Goal: Information Seeking & Learning: Learn about a topic

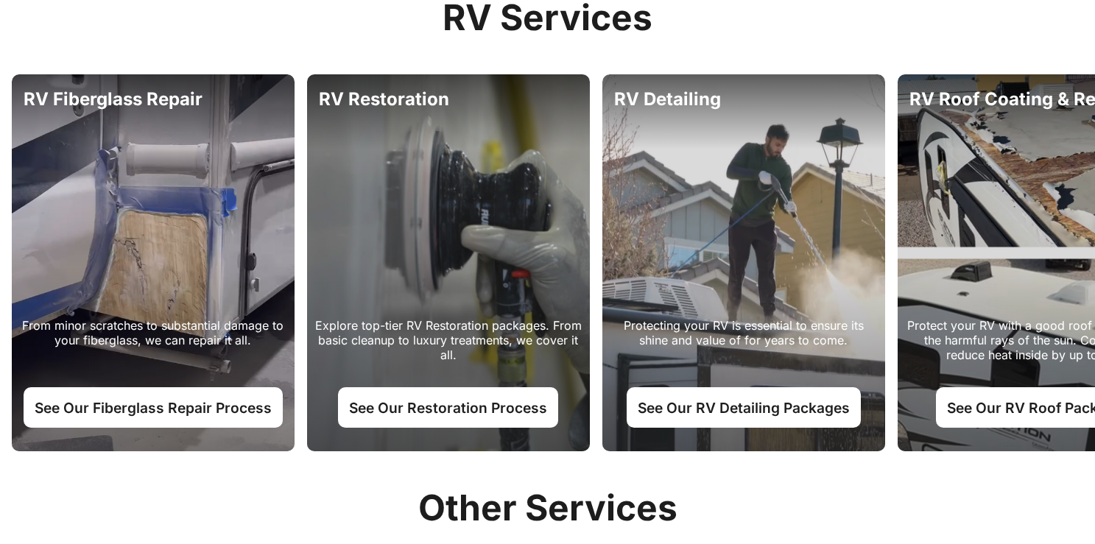
scroll to position [761, 0]
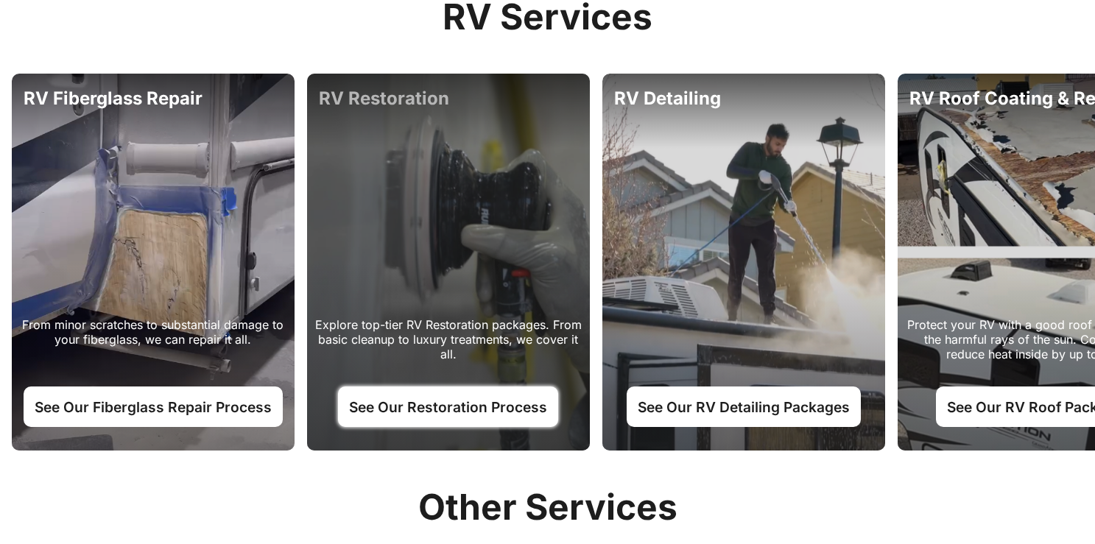
click at [483, 392] on link "See Our Restoration Process" at bounding box center [448, 406] width 220 height 40
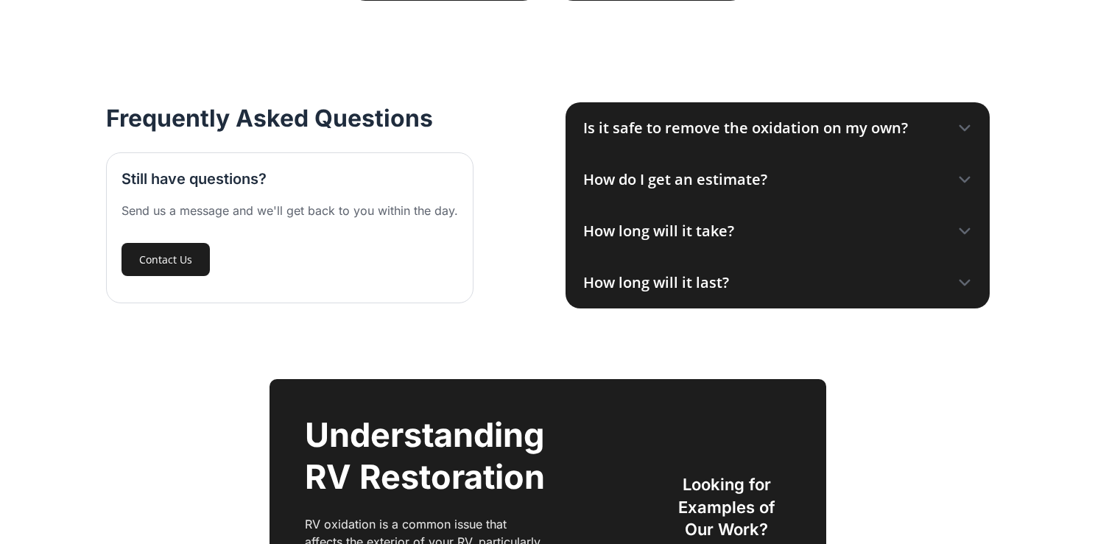
scroll to position [1729, 0]
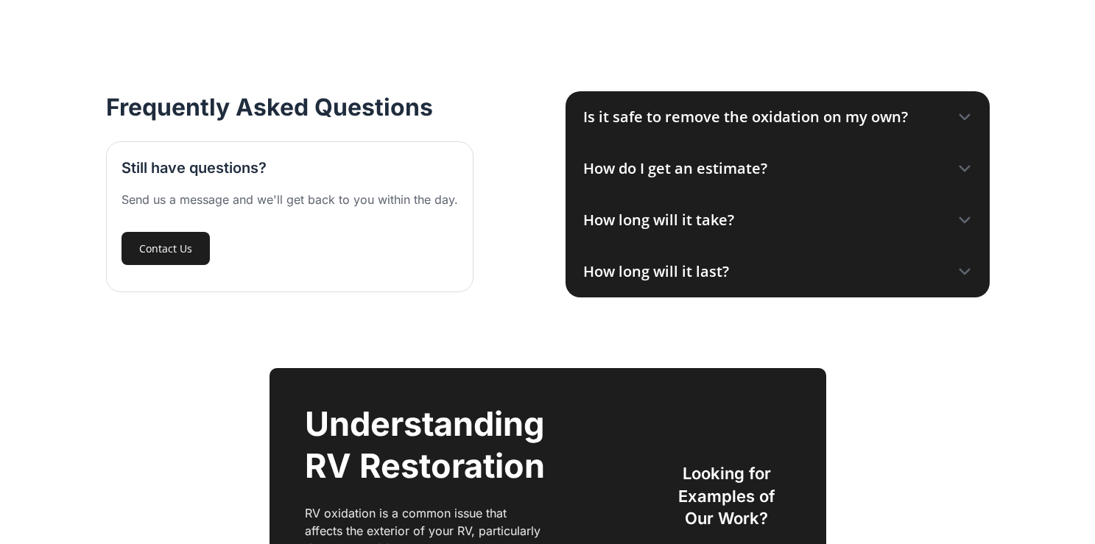
click at [802, 119] on div "Is it safe to remove the oxidation on my own?" at bounding box center [745, 117] width 325 height 22
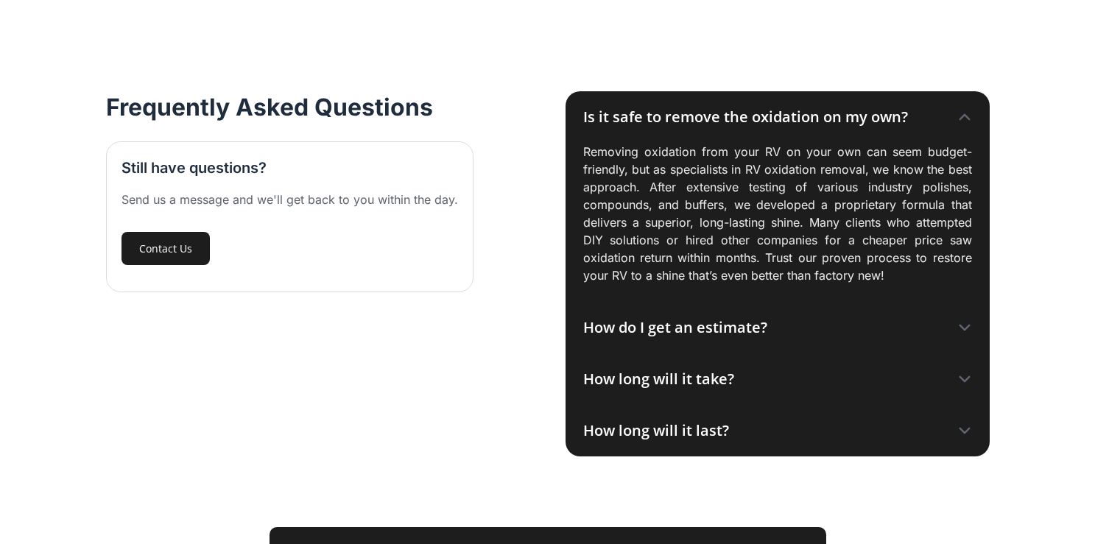
click at [785, 332] on div "How do I get an estimate?" at bounding box center [777, 328] width 424 height 52
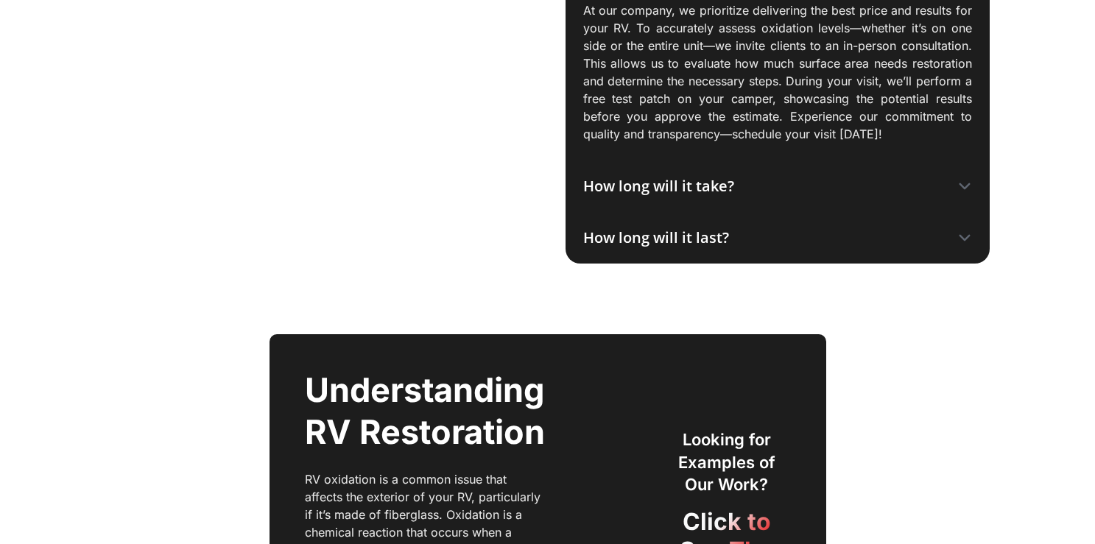
scroll to position [2085, 0]
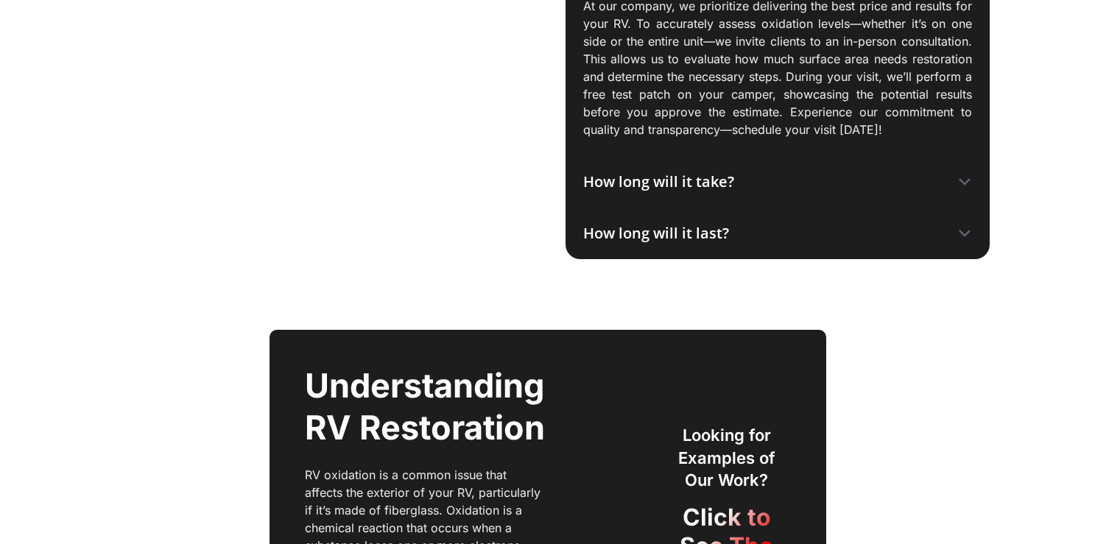
click at [749, 183] on div "How long will it take?" at bounding box center [777, 182] width 424 height 52
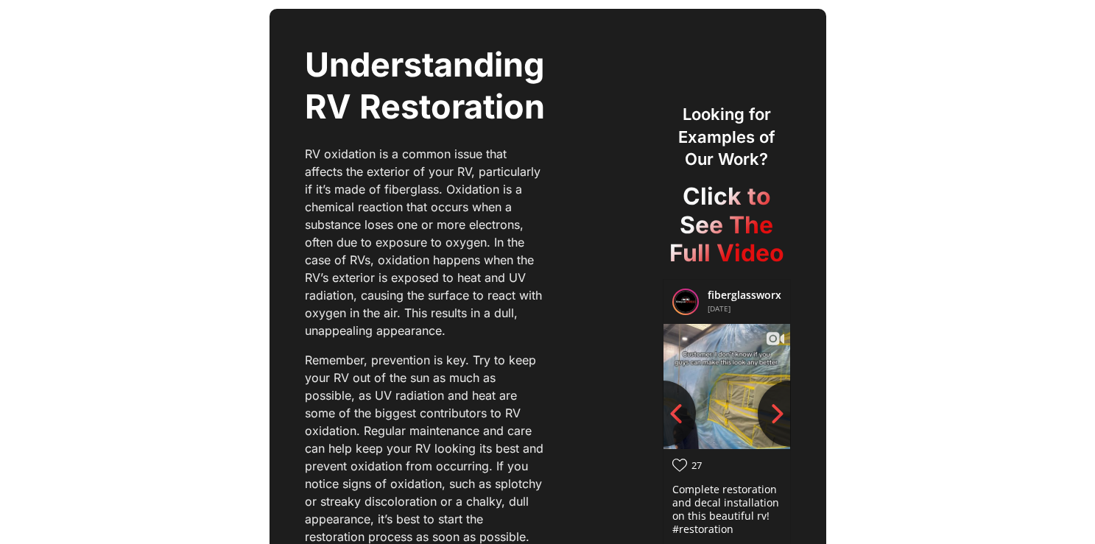
scroll to position [2574, 0]
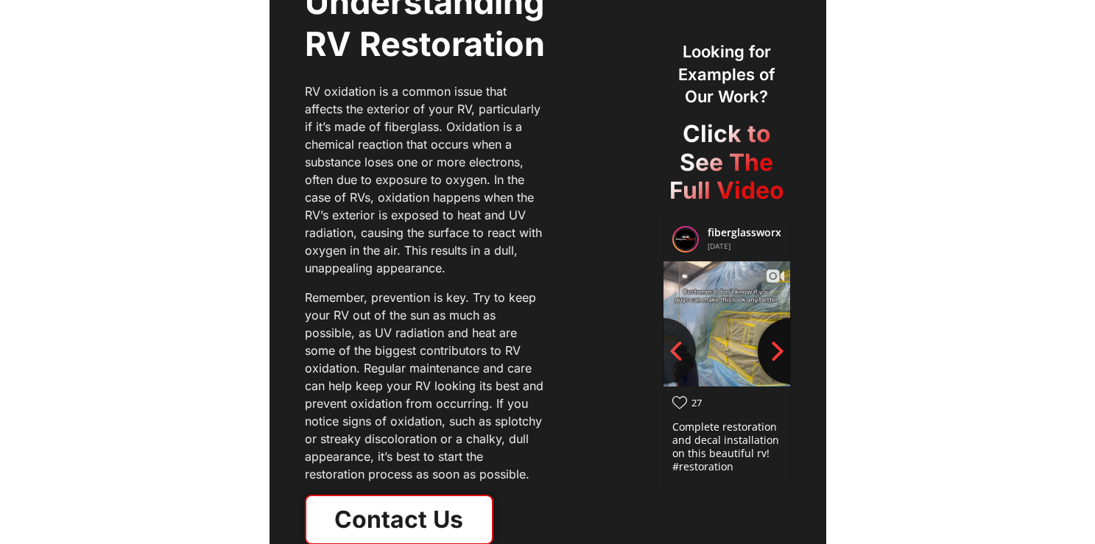
click at [777, 353] on icon "Next slide" at bounding box center [777, 351] width 22 height 22
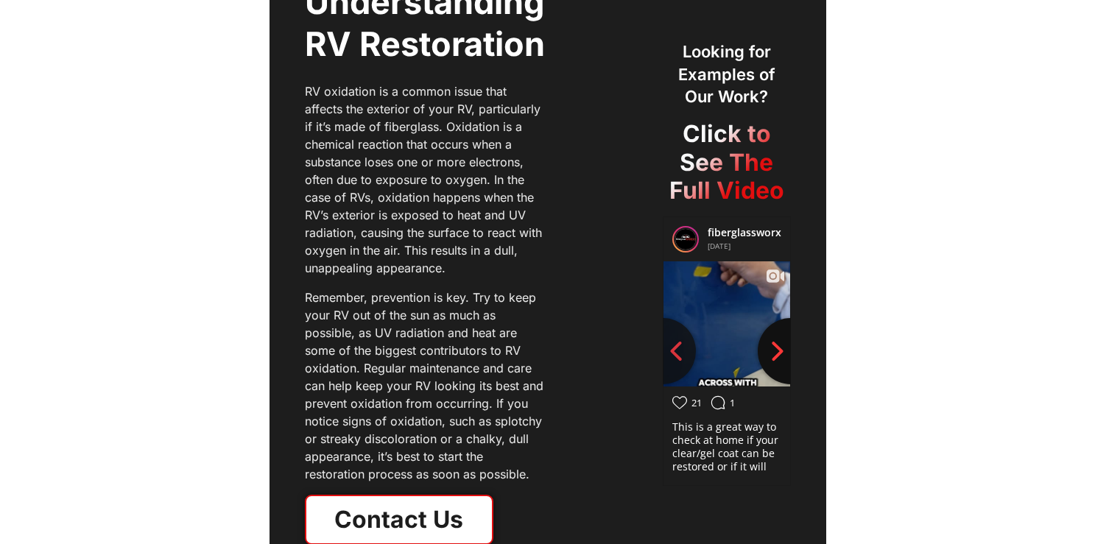
click at [777, 353] on icon "Next slide" at bounding box center [777, 351] width 22 height 22
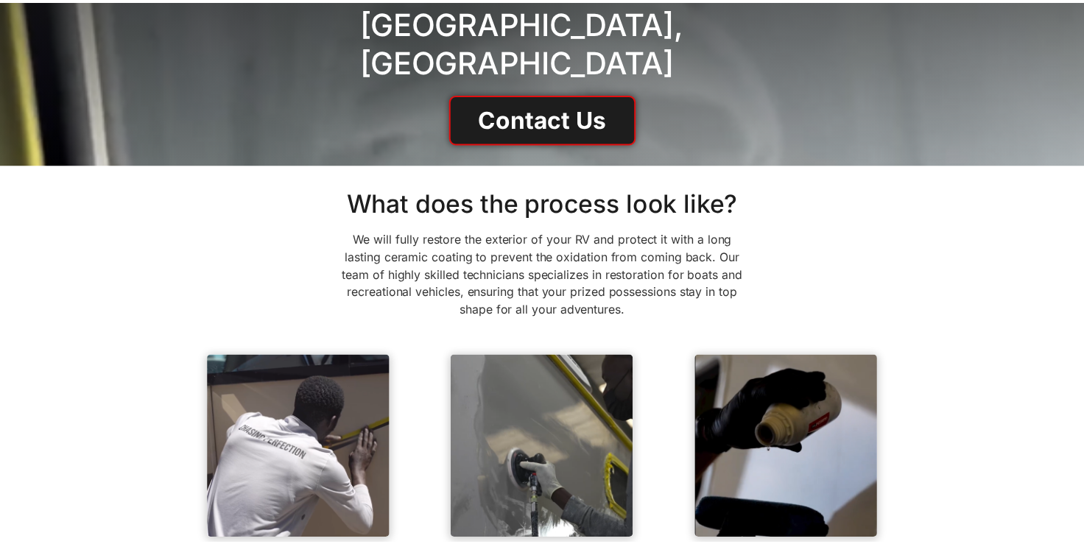
scroll to position [0, 0]
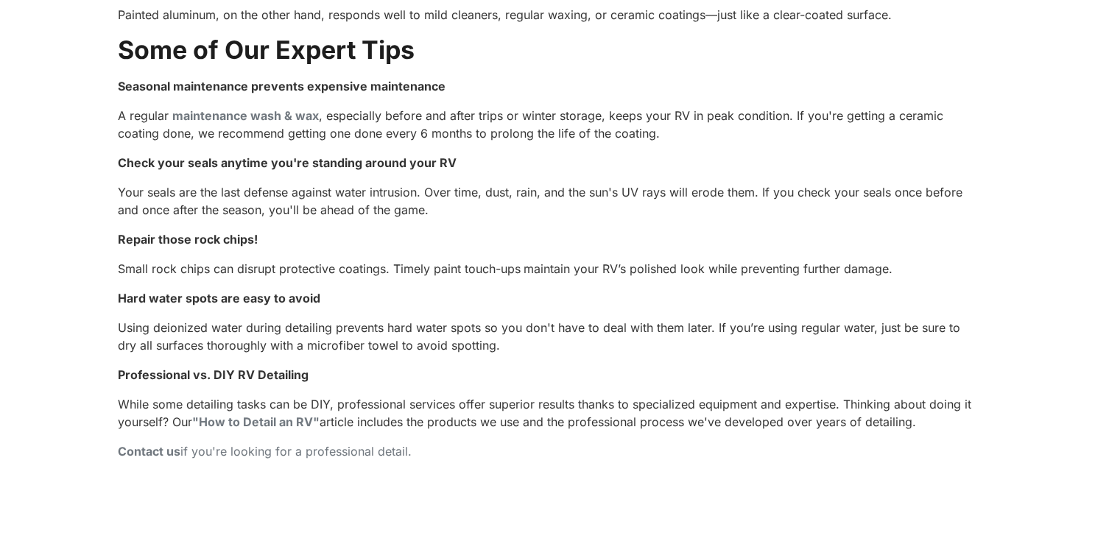
scroll to position [5421, 0]
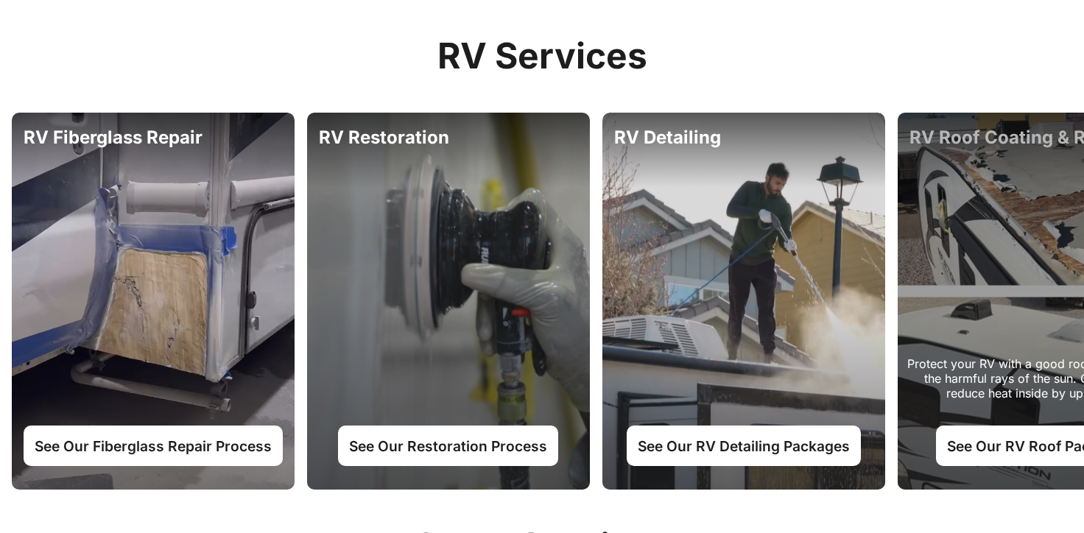
scroll to position [698, 0]
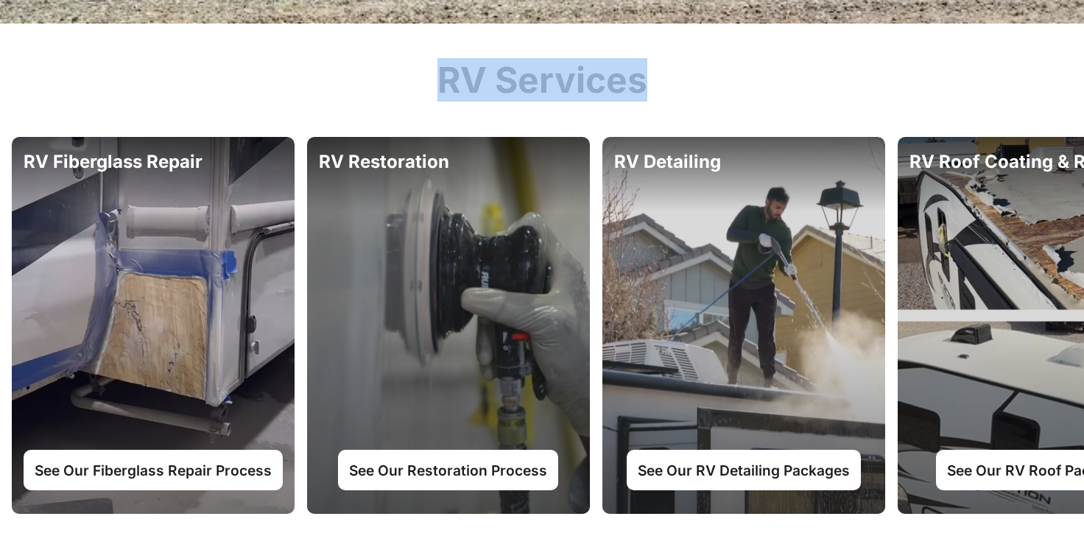
drag, startPoint x: 439, startPoint y: 81, endPoint x: 671, endPoint y: 82, distance: 231.9
click at [671, 82] on div "RV Services From minor scratches to substantial damage to your fiberglass, we c…" at bounding box center [542, 304] width 1084 height 490
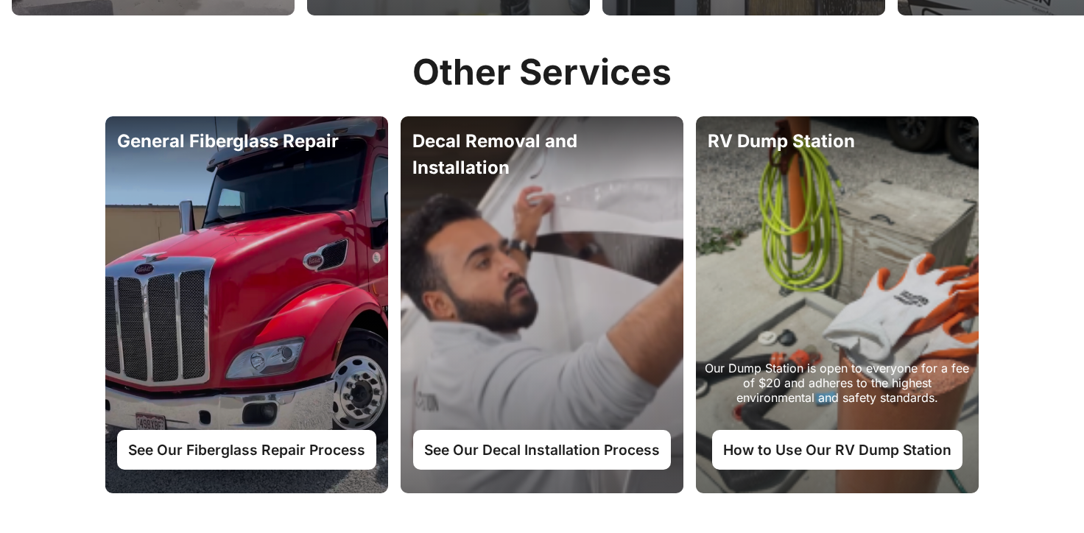
scroll to position [1193, 0]
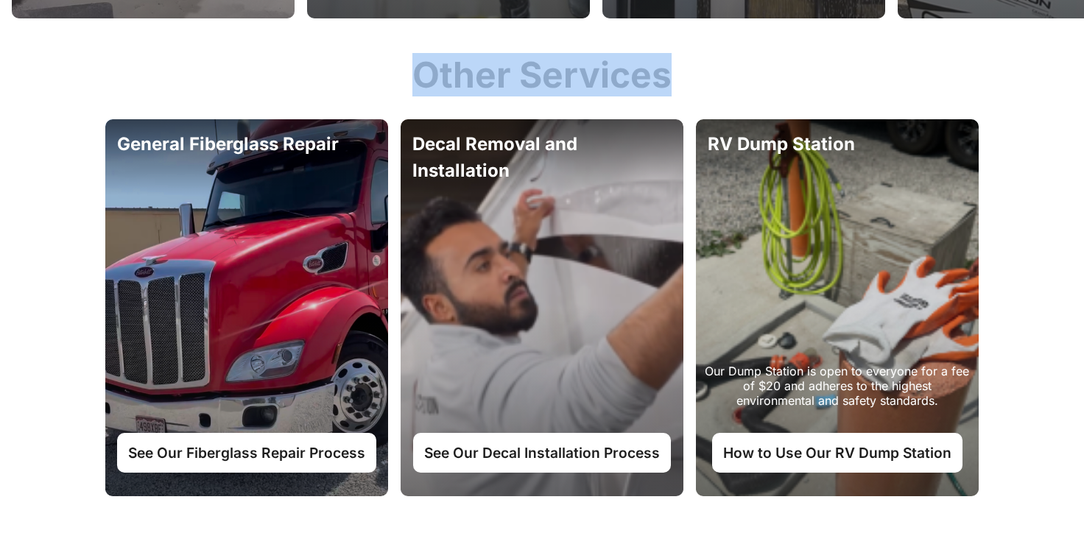
drag, startPoint x: 417, startPoint y: 92, endPoint x: 666, endPoint y: 102, distance: 248.3
click at [666, 96] on h2 "Other Services" at bounding box center [541, 75] width 897 height 43
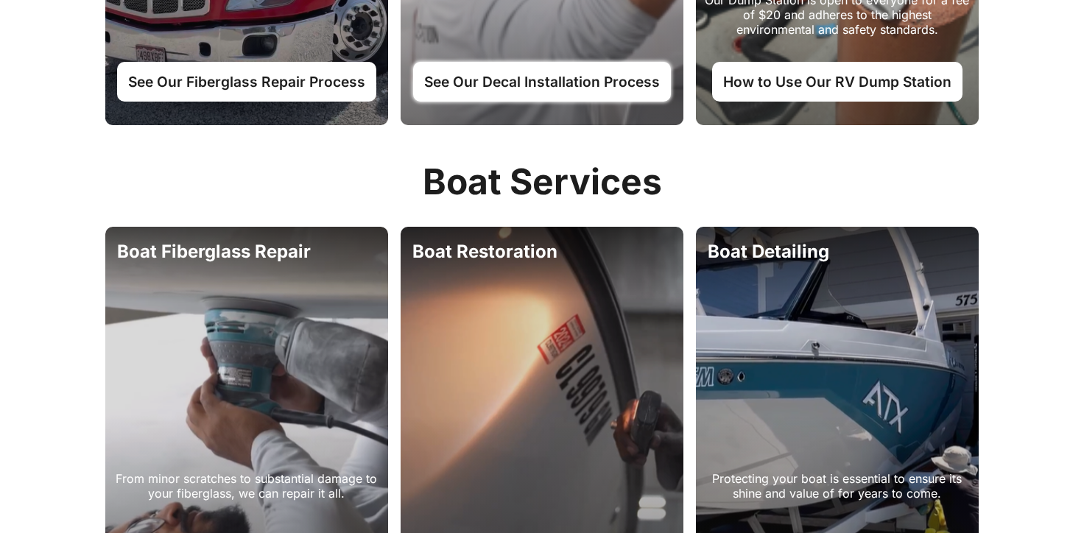
scroll to position [1569, 0]
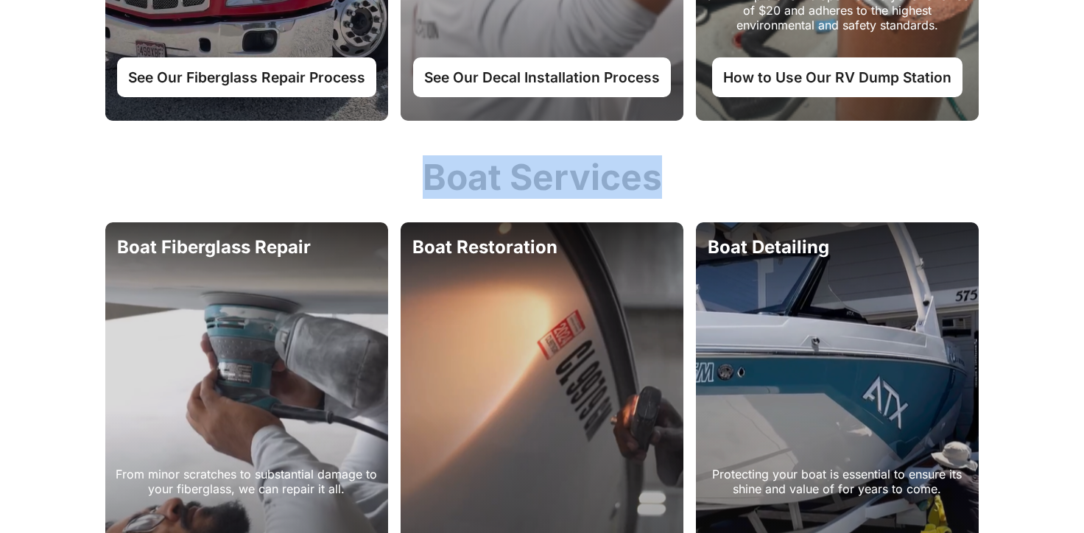
drag, startPoint x: 495, startPoint y: 189, endPoint x: 682, endPoint y: 191, distance: 186.3
click at [682, 191] on h2 "Boat Services" at bounding box center [541, 177] width 897 height 43
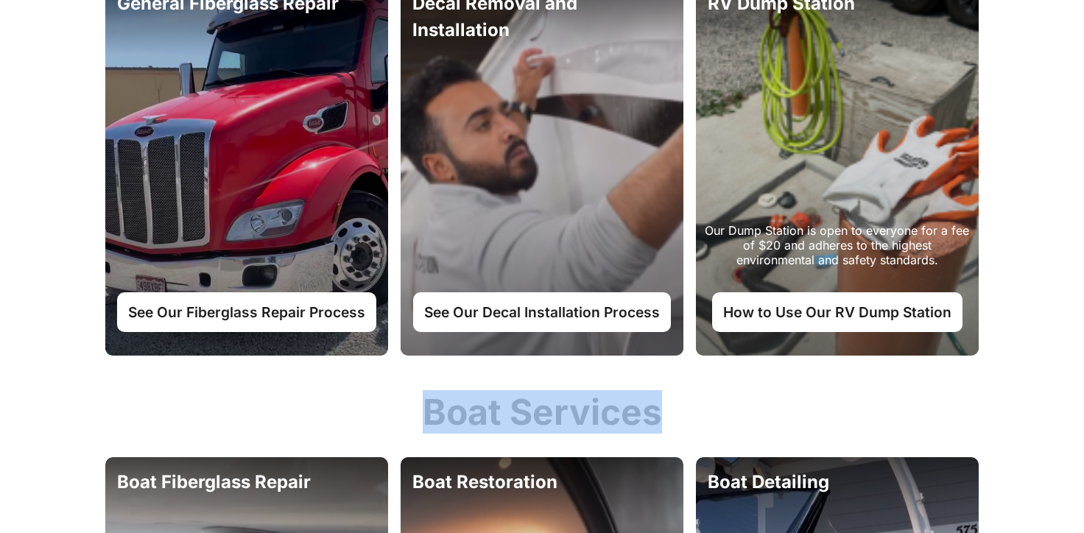
scroll to position [1134, 0]
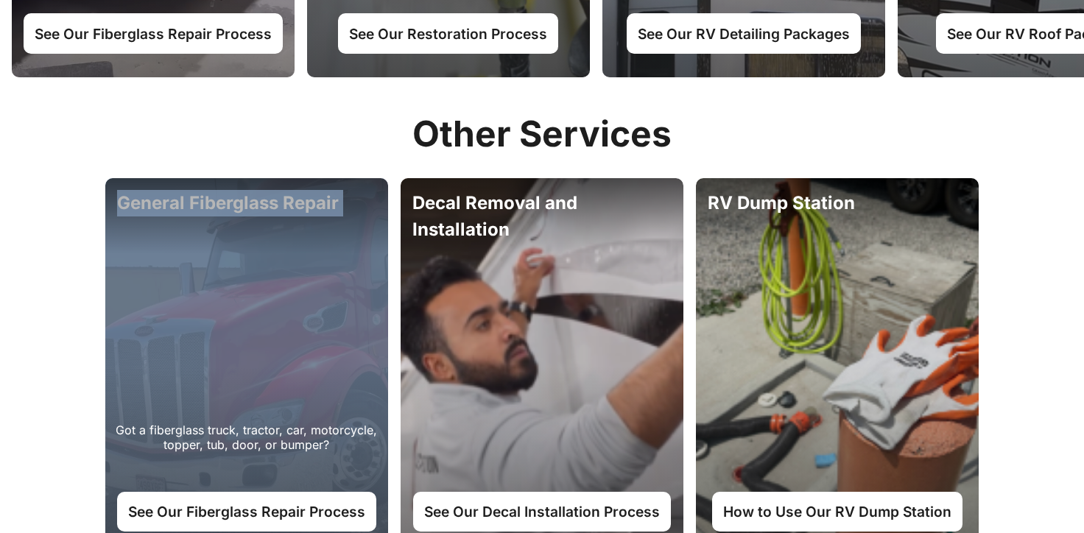
drag, startPoint x: 74, startPoint y: 216, endPoint x: 357, endPoint y: 227, distance: 283.6
click at [357, 227] on div "General Fiberglass Repair Our expert fiberglass repair service handles truck, t…" at bounding box center [542, 345] width 1084 height 1447
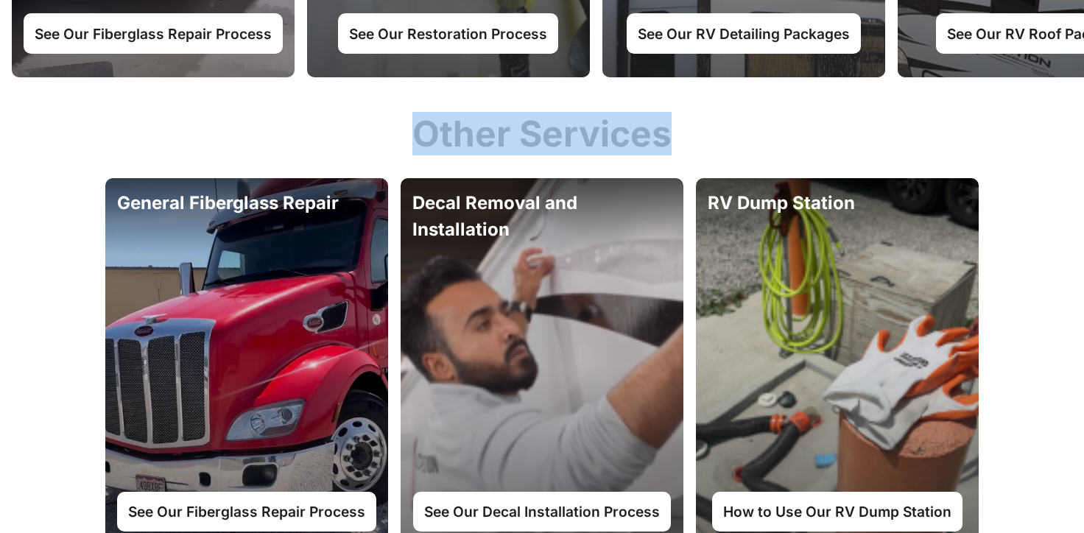
drag, startPoint x: 417, startPoint y: 144, endPoint x: 676, endPoint y: 162, distance: 259.0
click at [676, 155] on h2 "Other Services" at bounding box center [541, 134] width 897 height 43
click at [829, 155] on h2 "Other Services" at bounding box center [541, 134] width 897 height 43
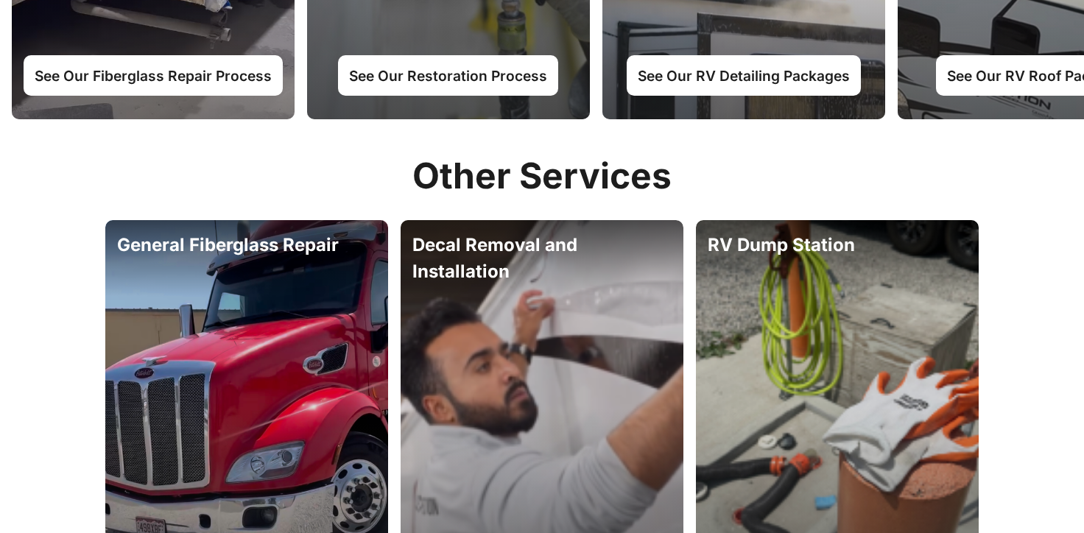
scroll to position [631, 0]
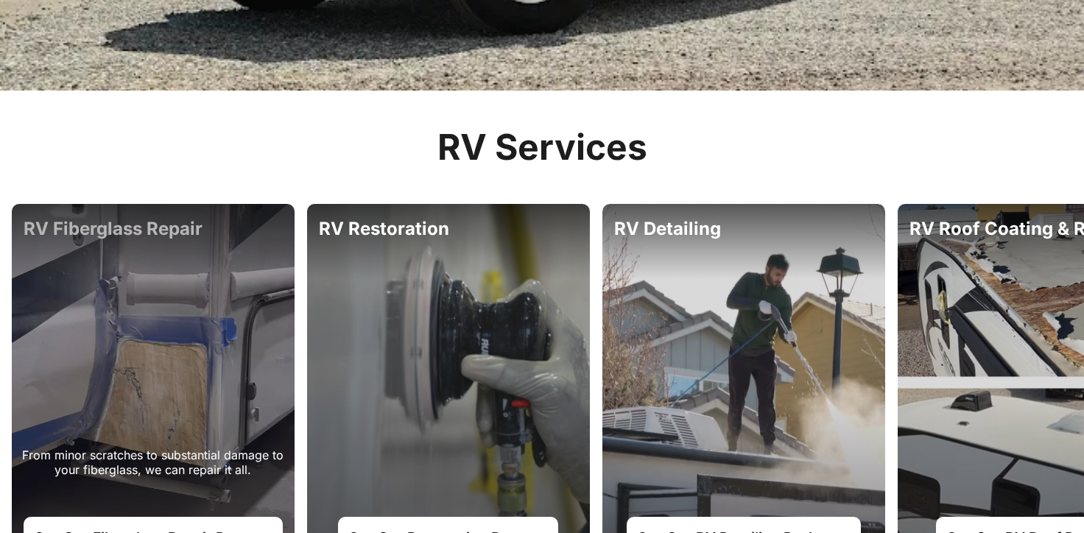
click at [153, 231] on div "From minor scratches to substantial damage to your fiberglass, we can repair it…" at bounding box center [153, 392] width 283 height 377
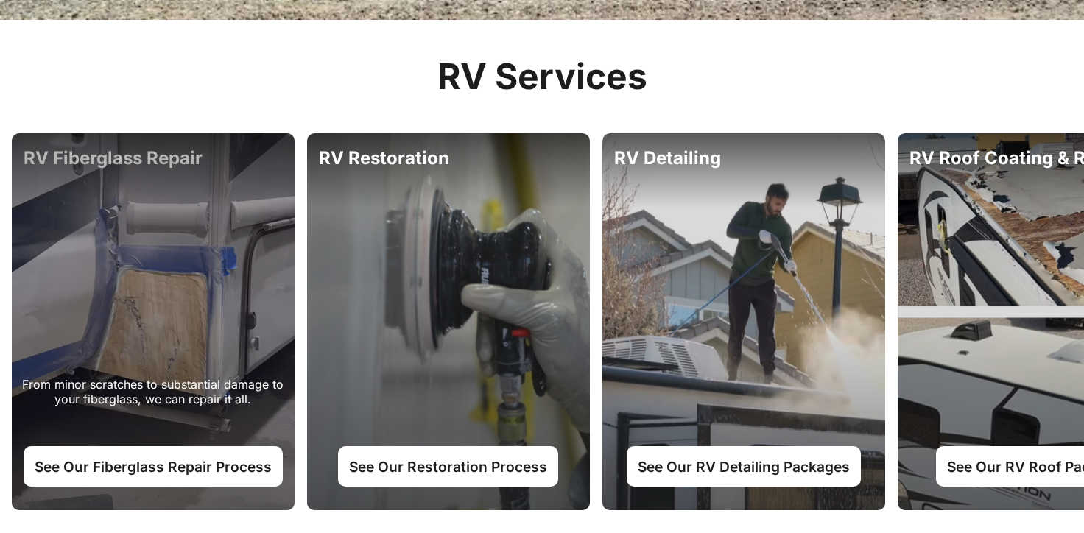
scroll to position [711, 0]
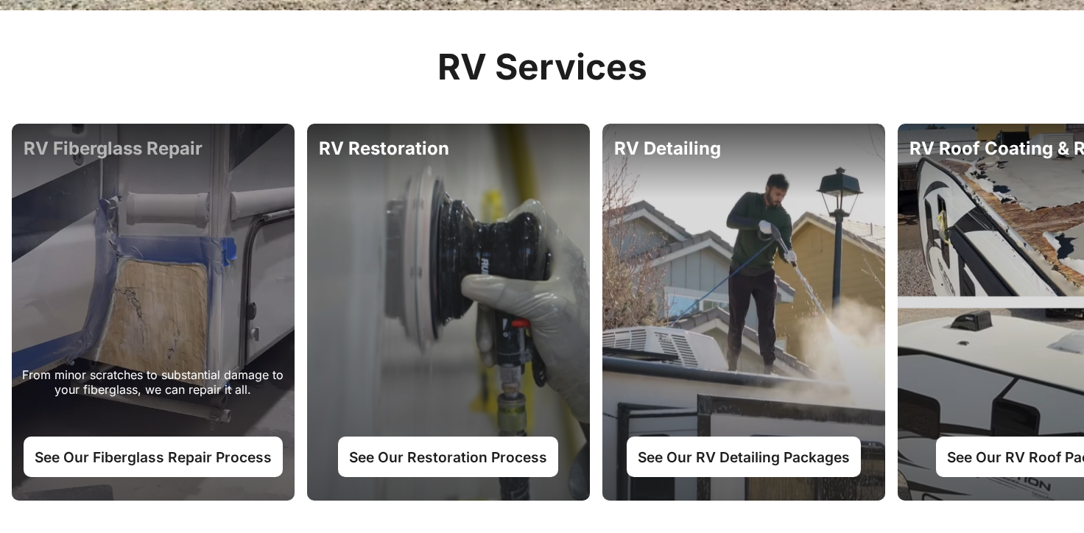
click at [164, 144] on div "From minor scratches to substantial damage to your fiberglass, we can repair it…" at bounding box center [153, 312] width 283 height 377
click at [177, 457] on link "See Our Fiberglass Repair Process" at bounding box center [153, 457] width 259 height 40
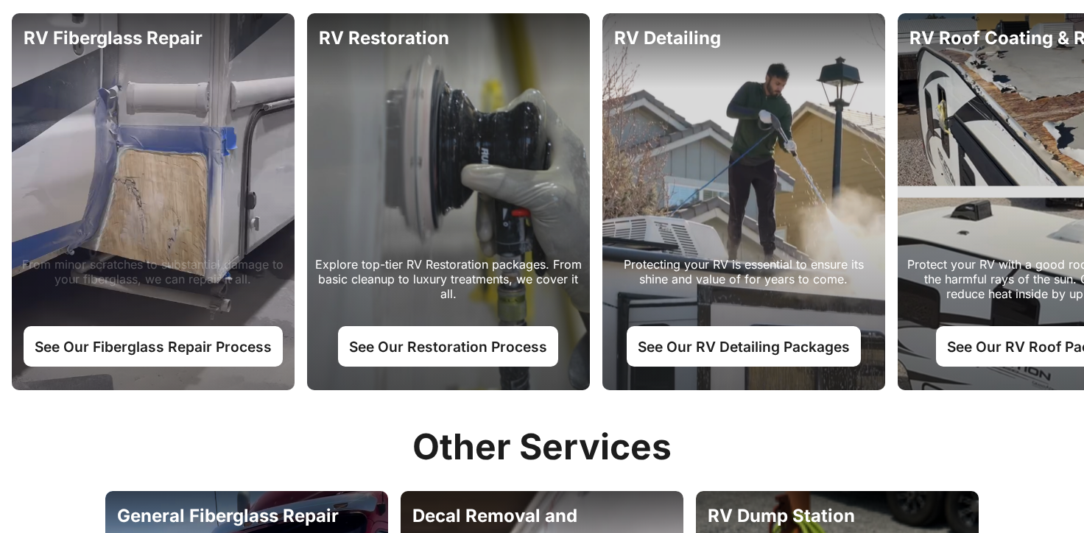
scroll to position [839, 0]
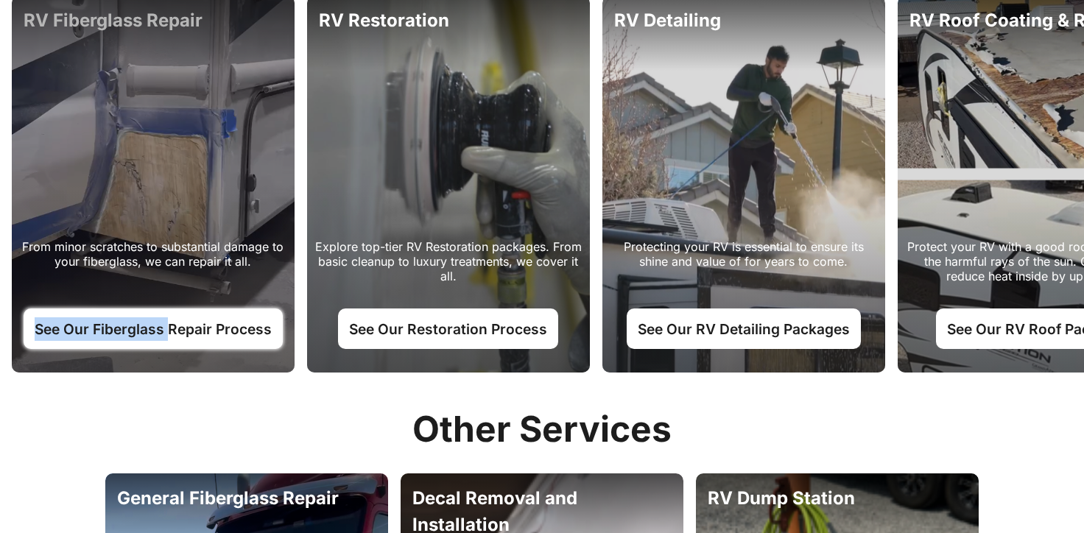
drag, startPoint x: 13, startPoint y: 311, endPoint x: 166, endPoint y: 326, distance: 153.8
click at [166, 326] on div "From minor scratches to substantial damage to your fiberglass, we can repair it…" at bounding box center [153, 299] width 269 height 121
click at [228, 326] on link "See Our Fiberglass Repair Process" at bounding box center [153, 328] width 259 height 40
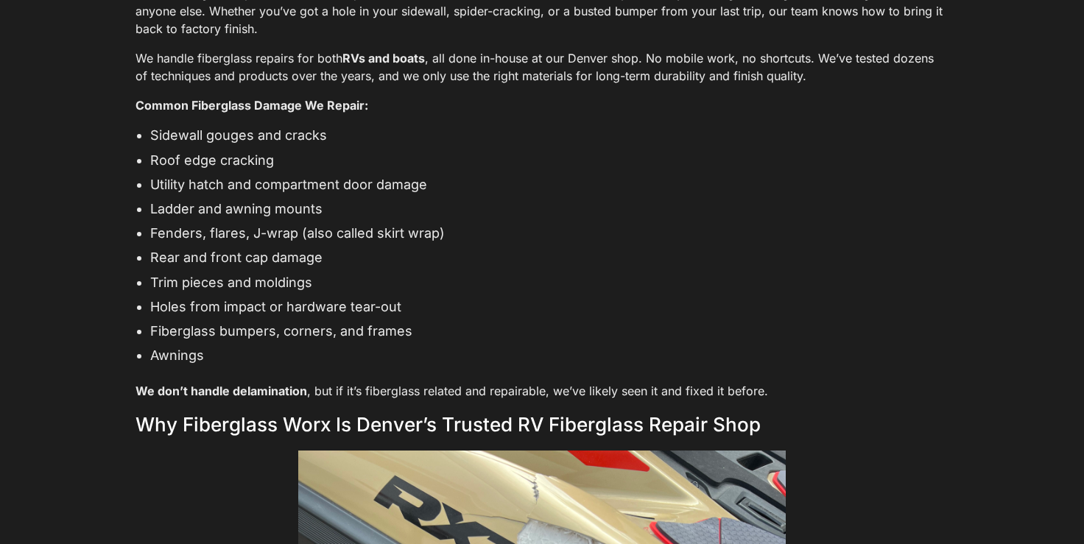
scroll to position [2912, 0]
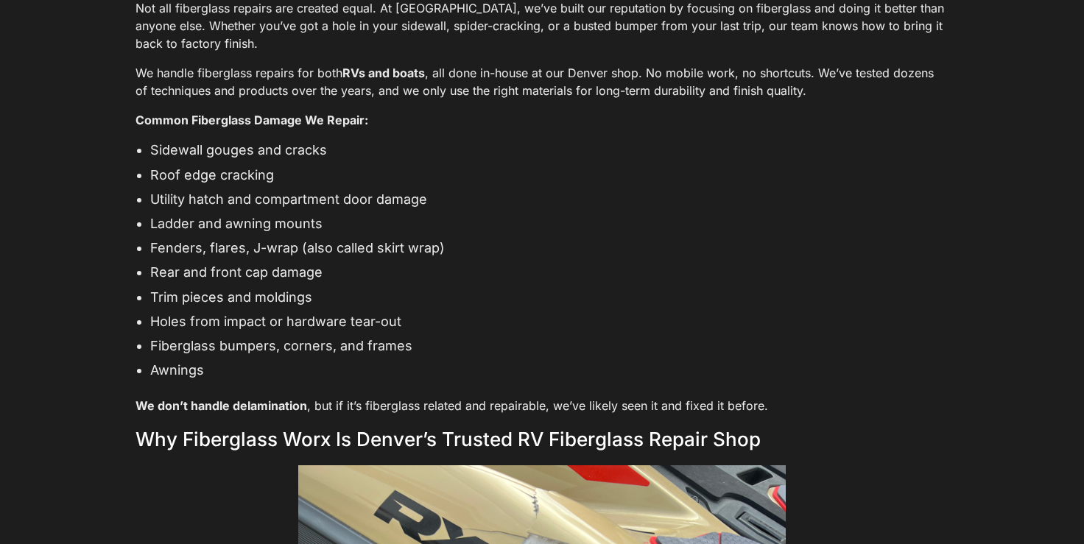
click at [1029, 225] on section "Professional Fiberglass Repair for RVs in [GEOGRAPHIC_DATA], [GEOGRAPHIC_DATA] …" at bounding box center [542, 440] width 1084 height 2303
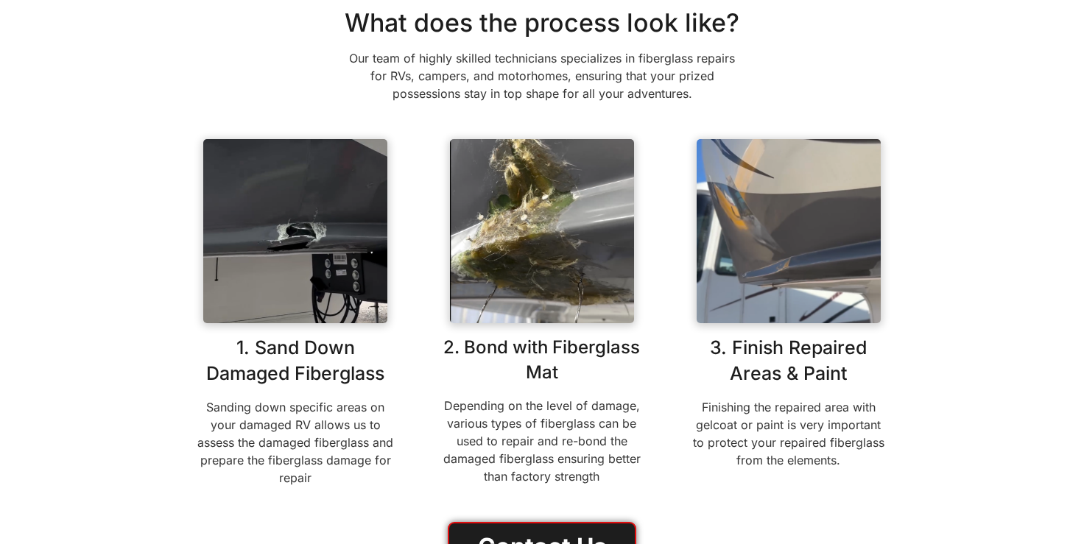
scroll to position [624, 0]
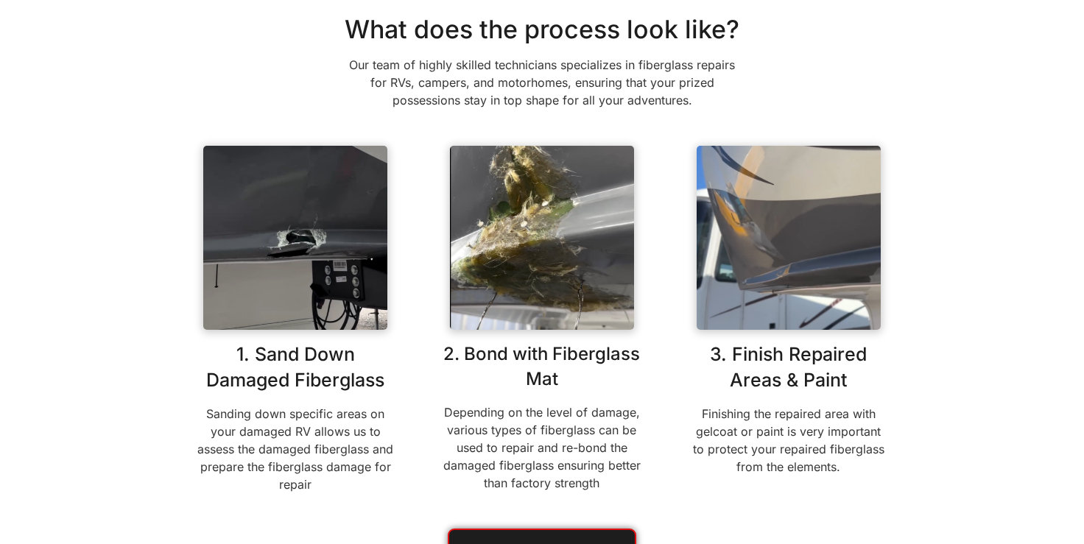
click at [264, 222] on img at bounding box center [295, 238] width 184 height 184
click at [515, 244] on img at bounding box center [542, 238] width 184 height 184
click at [769, 228] on img at bounding box center [788, 238] width 184 height 184
click at [414, 255] on div "1. Sand Down Damaged Fiberglass Sanding down specific areas on your damaged RV …" at bounding box center [542, 325] width 692 height 359
click at [306, 250] on img at bounding box center [295, 238] width 184 height 184
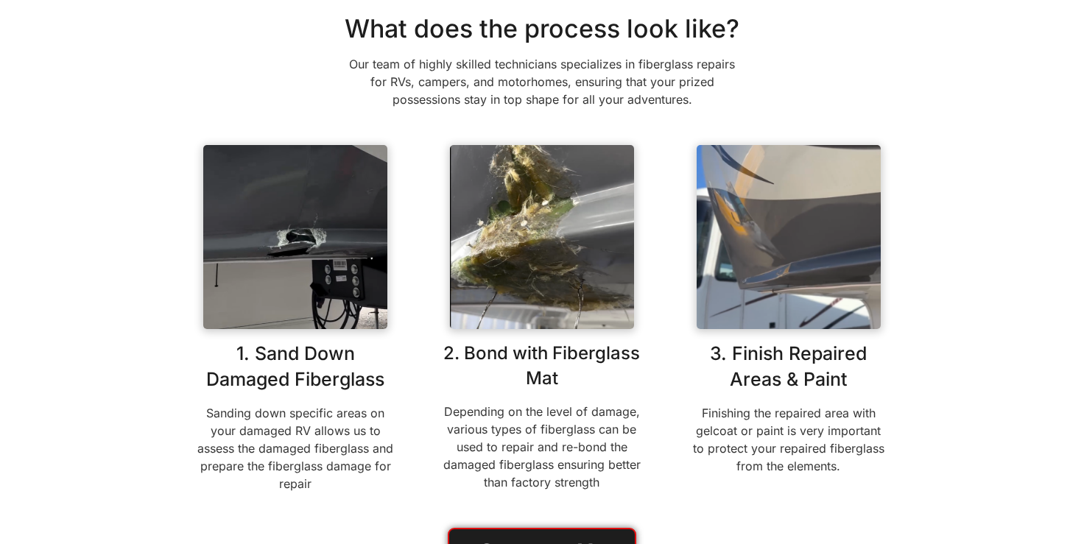
scroll to position [610, 0]
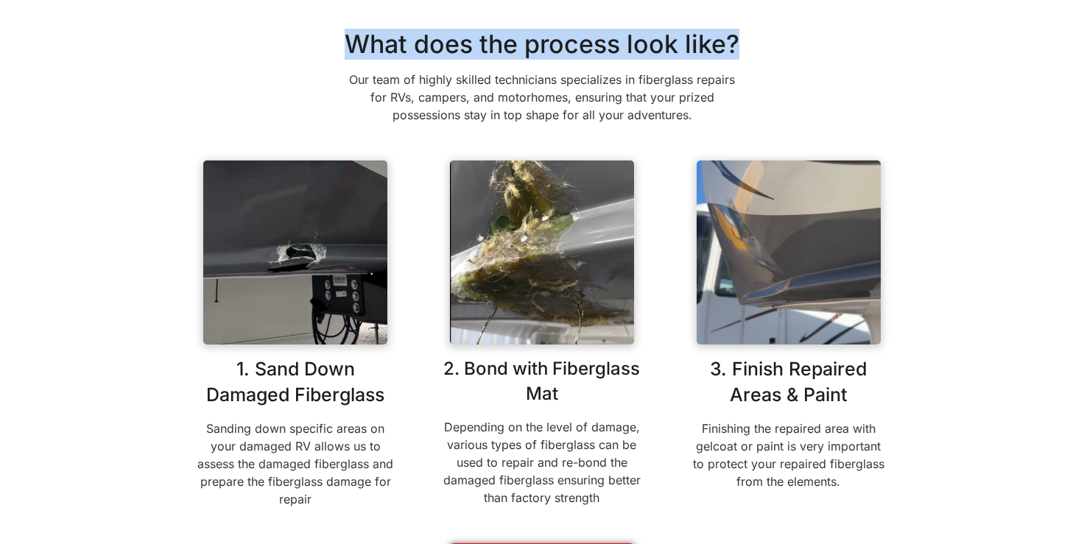
drag, startPoint x: 343, startPoint y: 35, endPoint x: 735, endPoint y: 41, distance: 392.4
click at [735, 41] on h2 "What does the process look like?" at bounding box center [542, 44] width 692 height 30
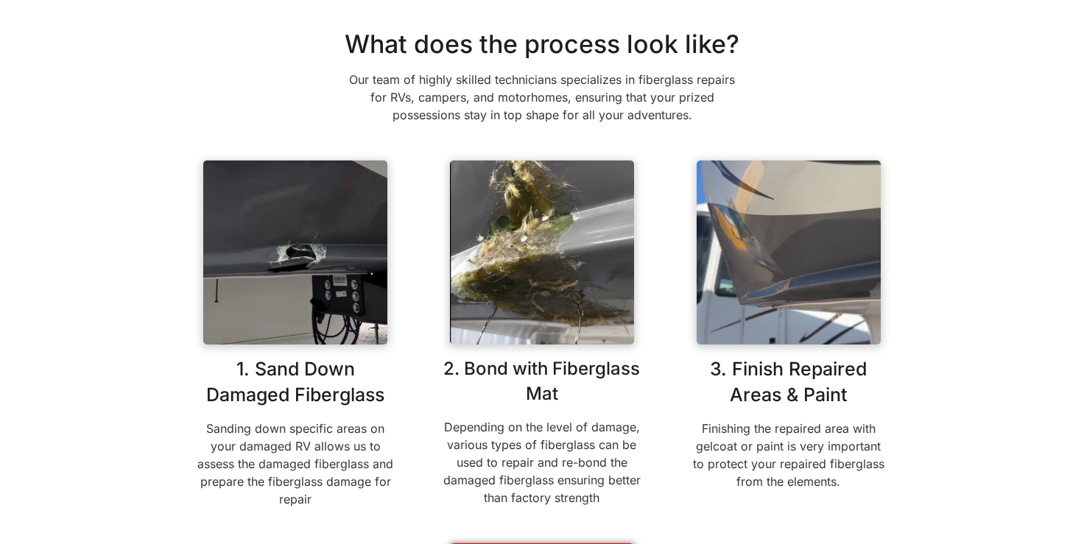
click at [977, 195] on section "What does the process look like? Our team of highly skilled technicians special…" at bounding box center [542, 323] width 1084 height 635
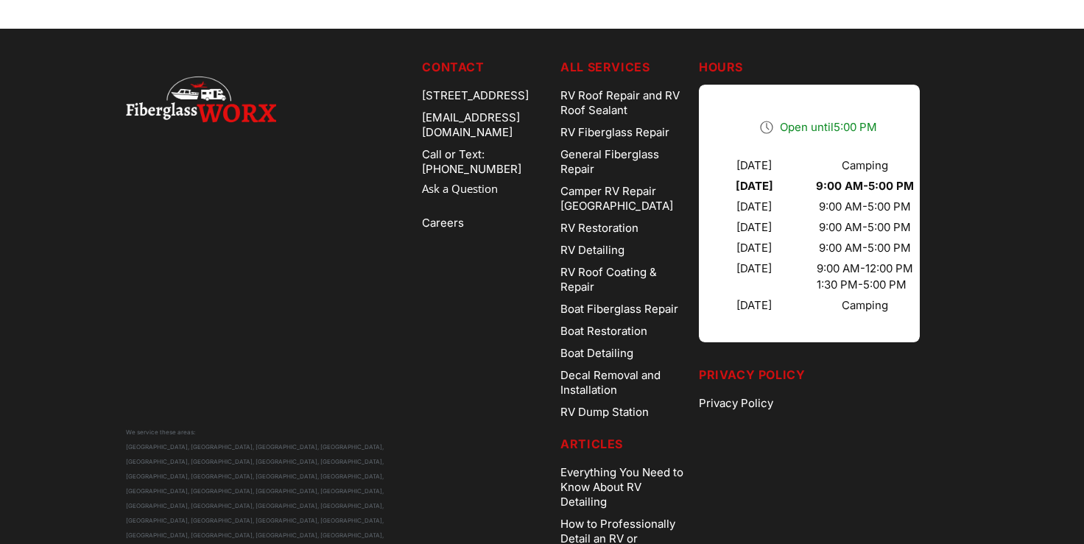
scroll to position [4610, 0]
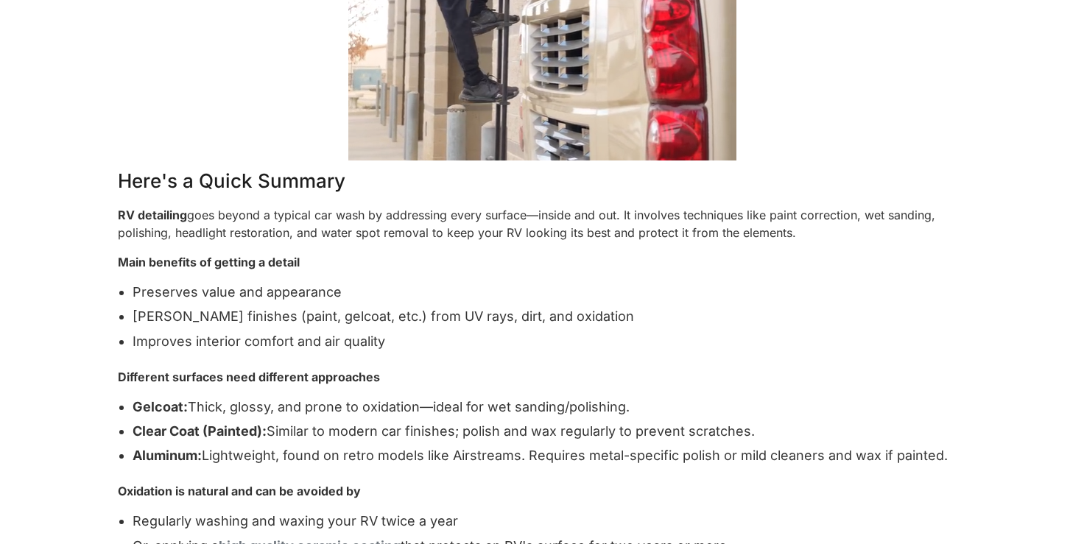
scroll to position [882, 0]
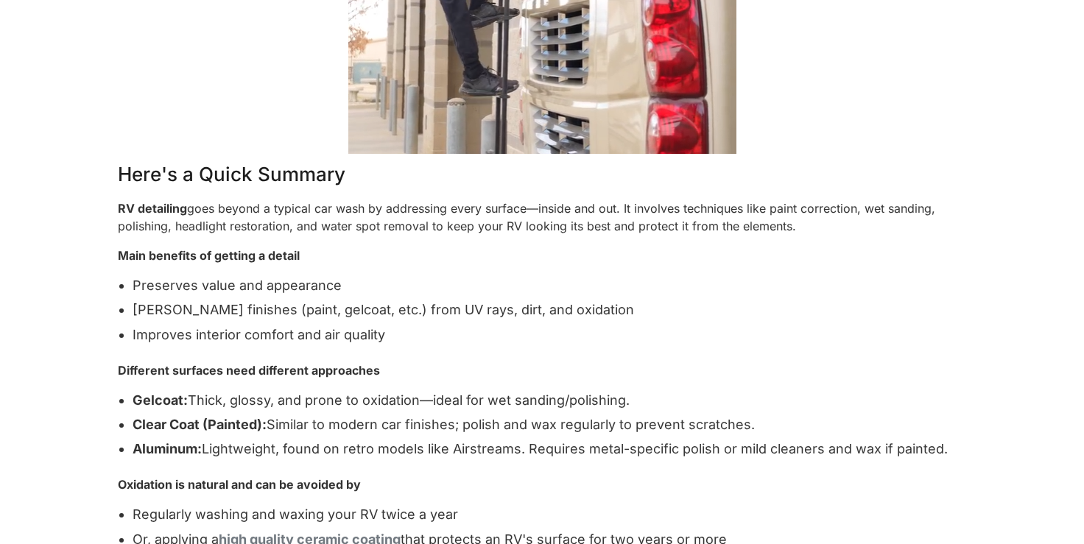
drag, startPoint x: 303, startPoint y: 255, endPoint x: 107, endPoint y: 255, distance: 195.1
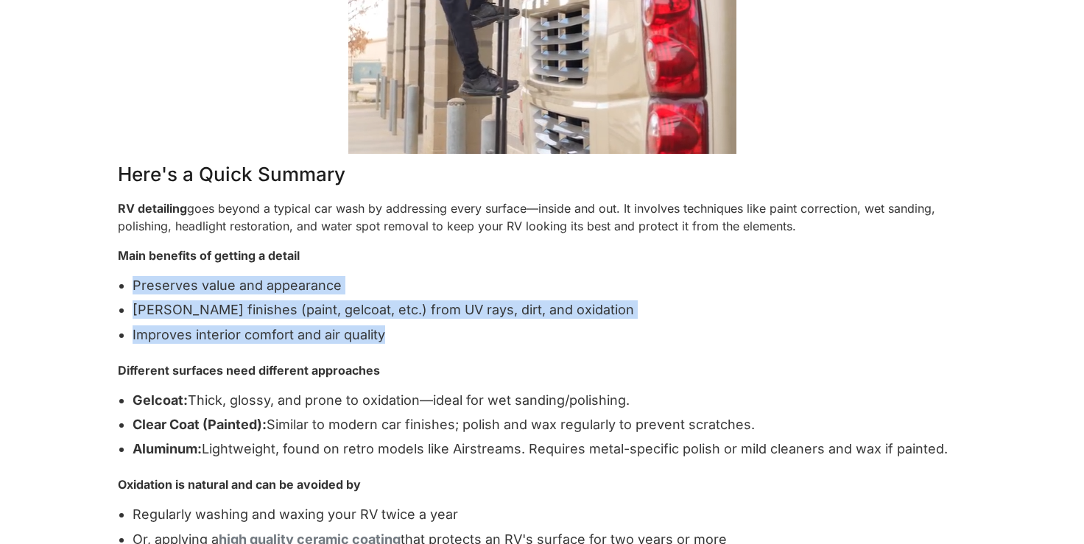
drag, startPoint x: 406, startPoint y: 342, endPoint x: 130, endPoint y: 289, distance: 281.1
click at [130, 289] on ul "Preserves value and appearance Shields finishes (paint, gelcoat, etc.) from UV …" at bounding box center [542, 313] width 848 height 74
click at [396, 336] on li "Improves interior comfort and air quality" at bounding box center [549, 334] width 833 height 18
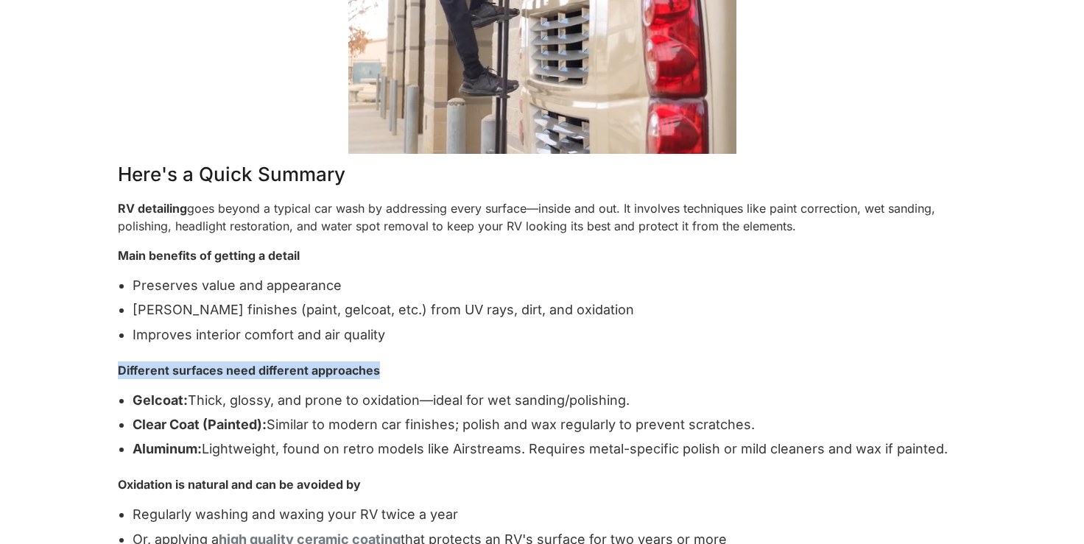
drag, startPoint x: 387, startPoint y: 369, endPoint x: 111, endPoint y: 373, distance: 276.1
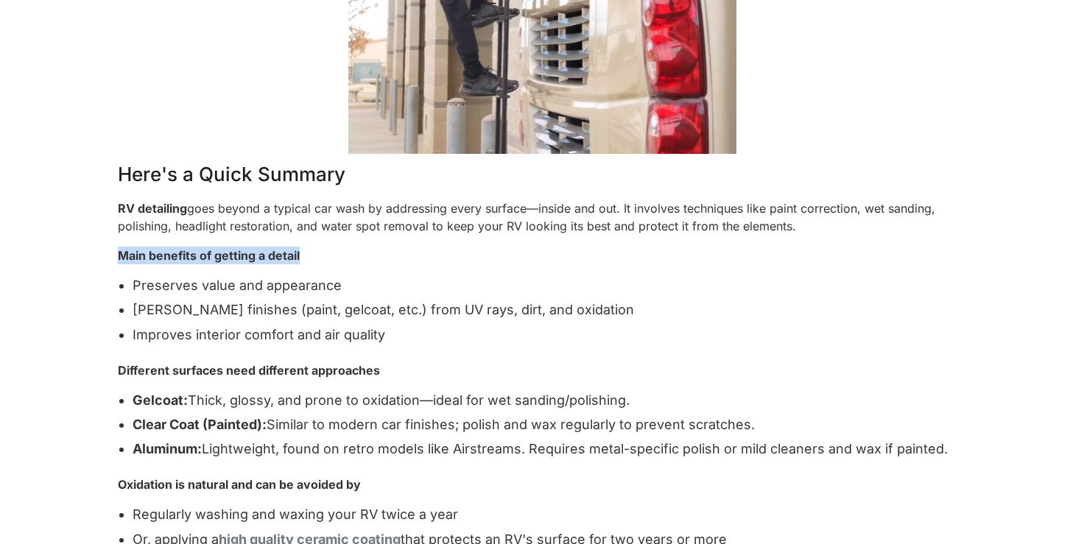
drag, startPoint x: 315, startPoint y: 258, endPoint x: 111, endPoint y: 254, distance: 204.0
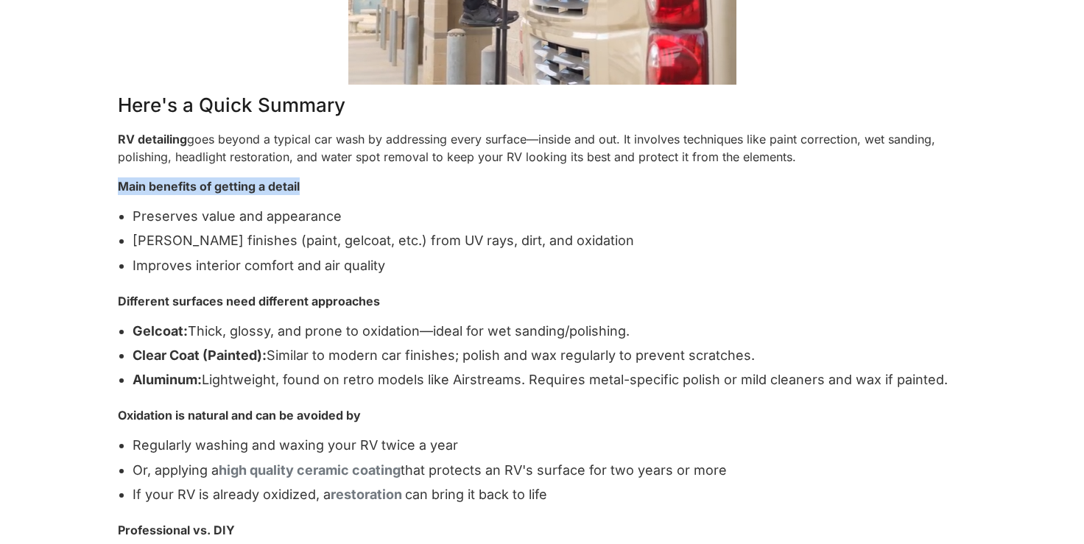
scroll to position [952, 0]
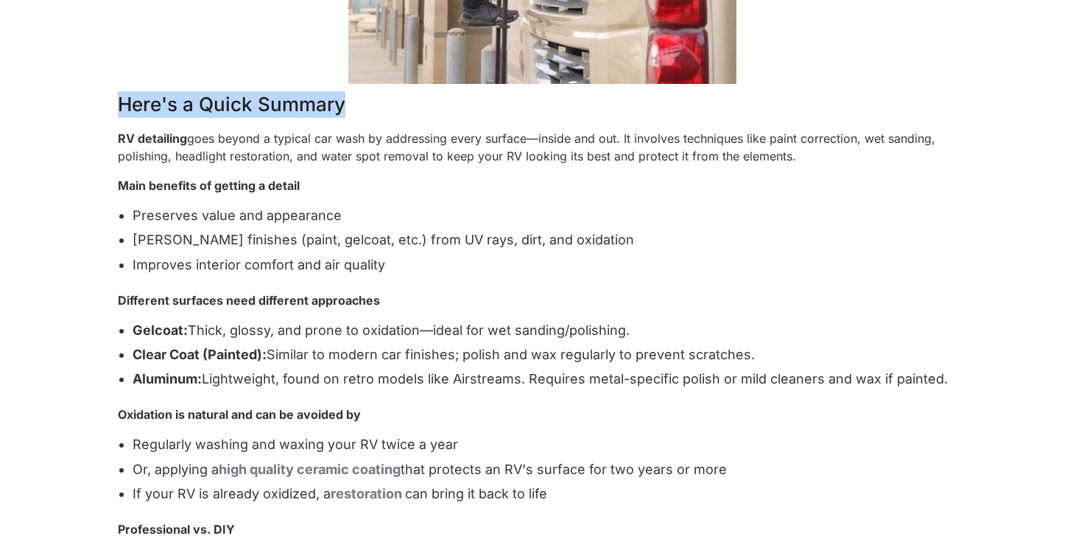
drag, startPoint x: 348, startPoint y: 107, endPoint x: 93, endPoint y: 106, distance: 255.5
click at [287, 151] on p "RV detailing goes beyond a typical car wash by addressing every surface—inside …" at bounding box center [542, 147] width 848 height 35
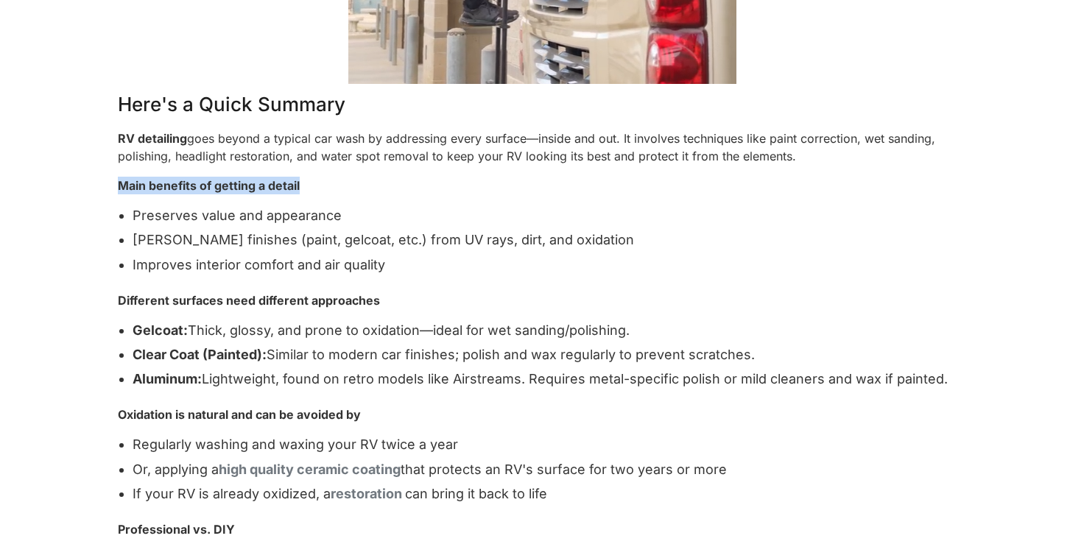
drag, startPoint x: 119, startPoint y: 183, endPoint x: 314, endPoint y: 191, distance: 195.2
click at [314, 191] on p "Main benefits of getting a detail" at bounding box center [542, 186] width 848 height 18
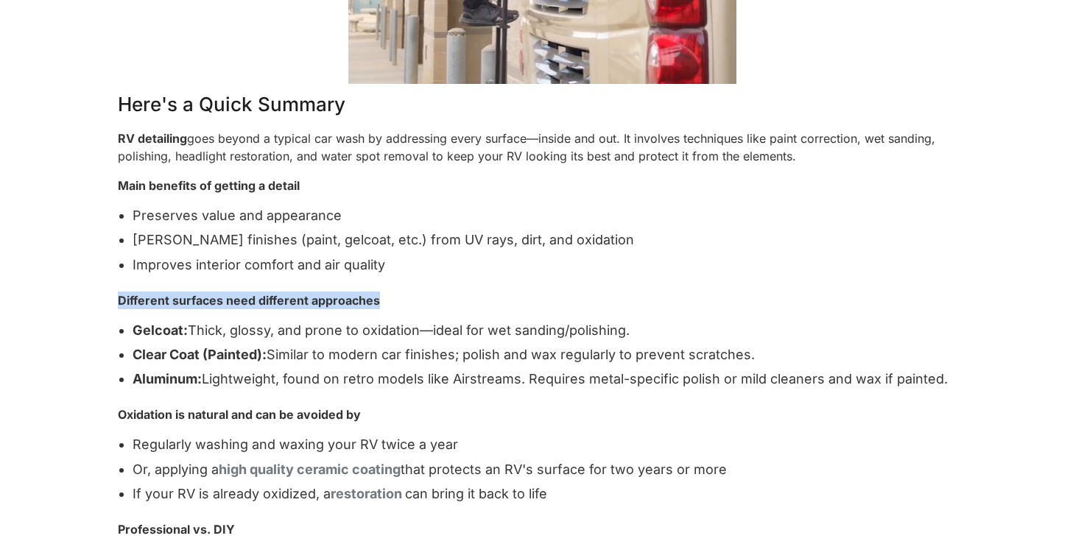
drag, startPoint x: 119, startPoint y: 299, endPoint x: 373, endPoint y: 310, distance: 253.5
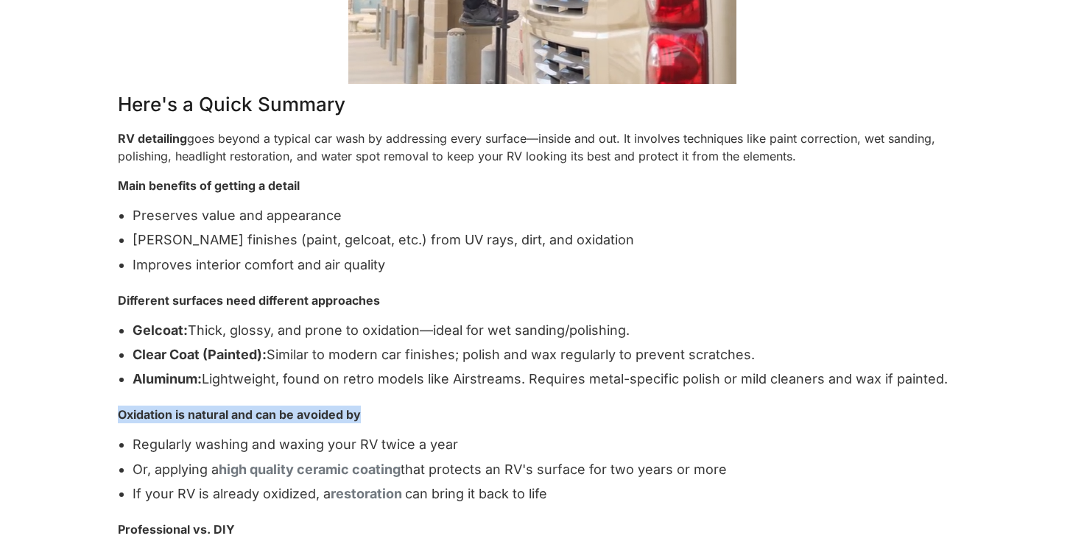
drag, startPoint x: 119, startPoint y: 414, endPoint x: 420, endPoint y: 414, distance: 301.1
click at [420, 414] on p "Oxidation is natural and can be avoided by" at bounding box center [542, 415] width 848 height 18
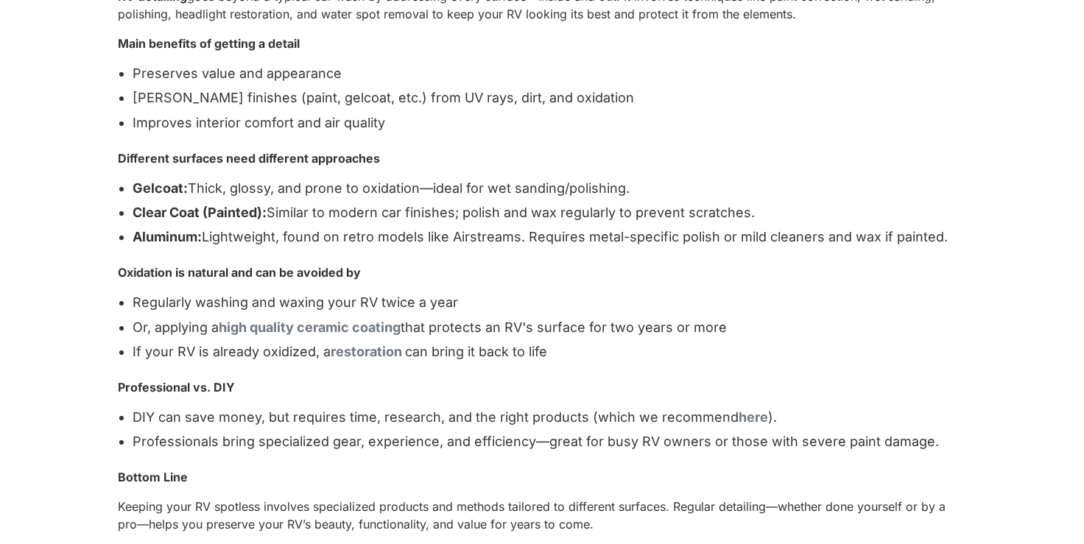
scroll to position [1095, 0]
drag, startPoint x: 243, startPoint y: 389, endPoint x: 102, endPoint y: 386, distance: 140.6
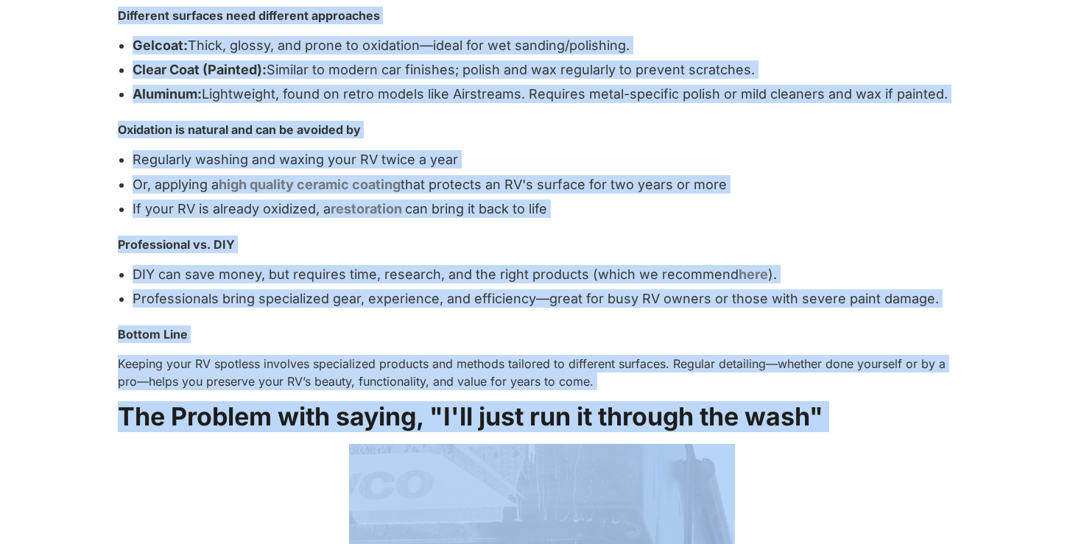
scroll to position [1287, 0]
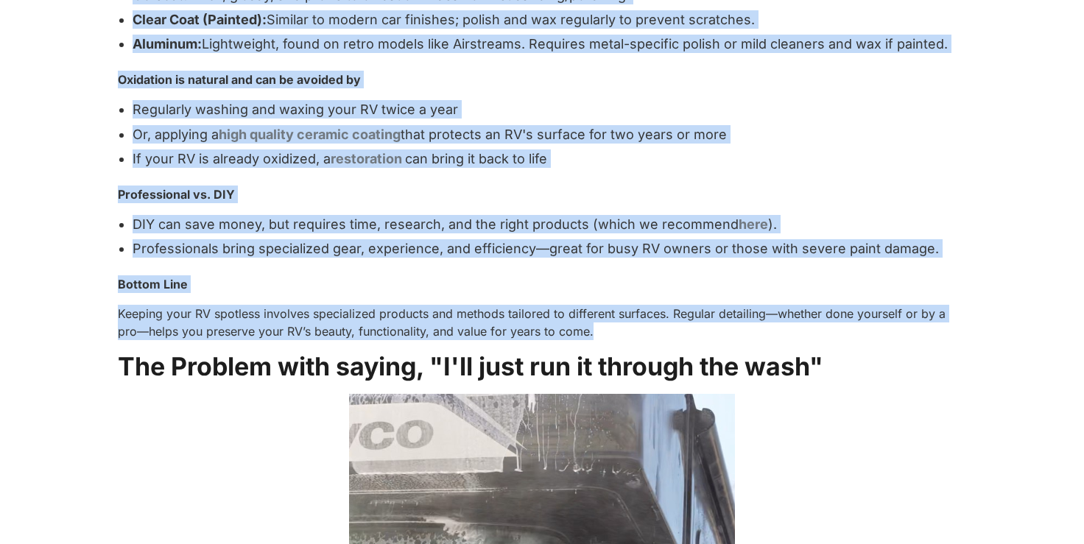
drag, startPoint x: 118, startPoint y: 125, endPoint x: 668, endPoint y: 335, distance: 589.3
click at [769, 282] on p "Bottom Line" at bounding box center [542, 284] width 848 height 18
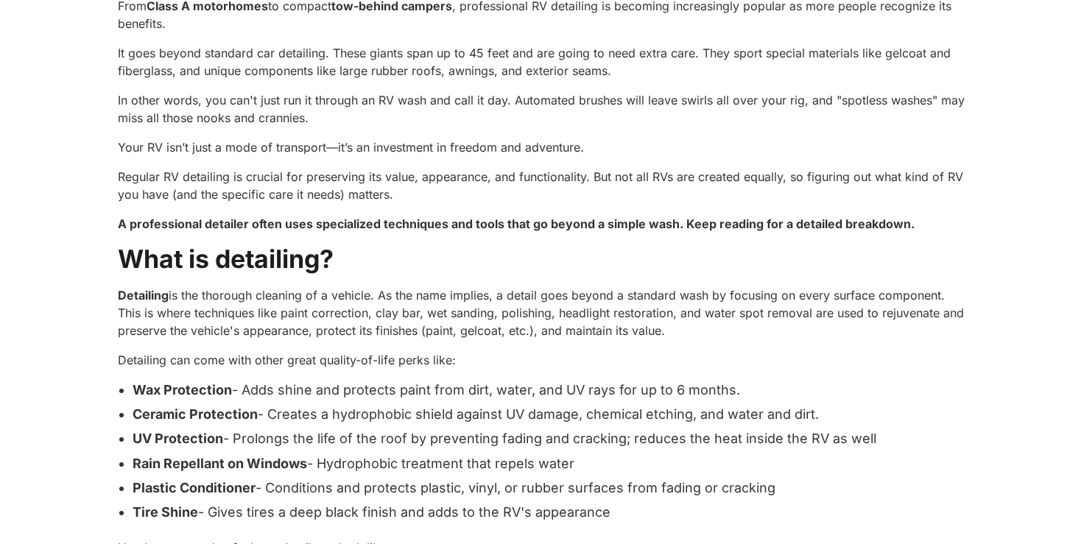
scroll to position [2370, 0]
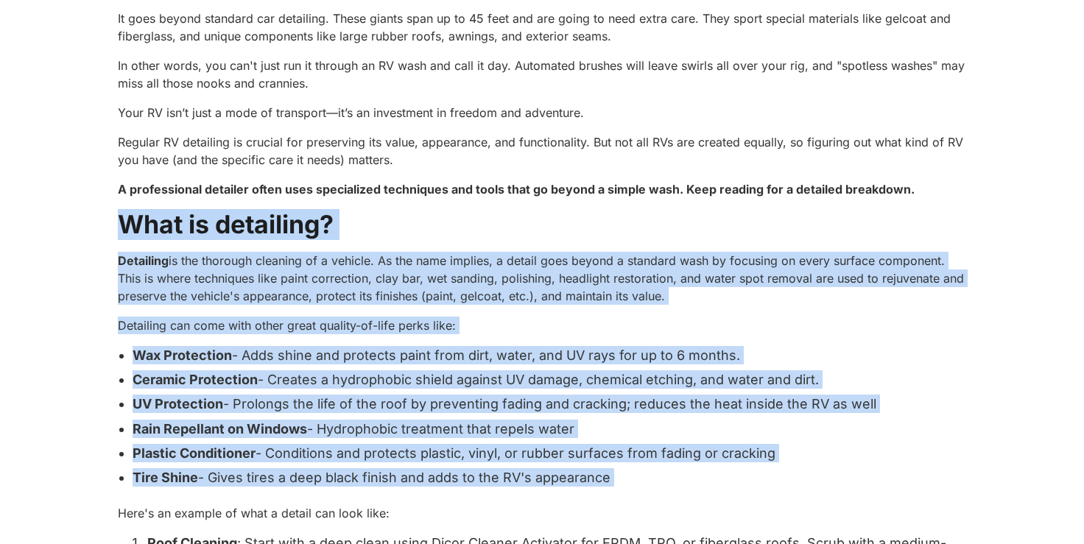
drag, startPoint x: 121, startPoint y: 339, endPoint x: 766, endPoint y: 342, distance: 644.2
click at [324, 222] on strong "What is detailing?" at bounding box center [226, 224] width 216 height 30
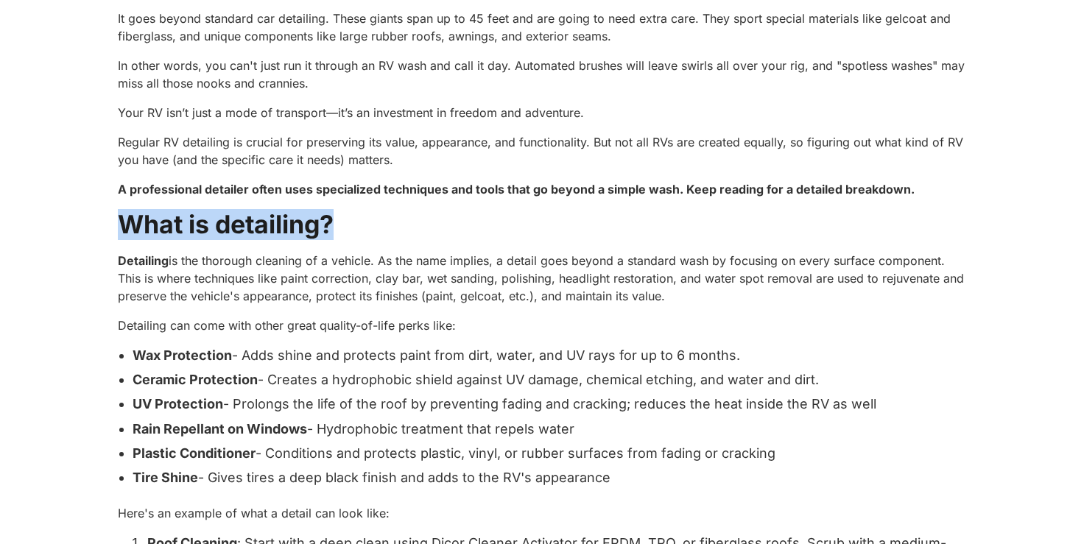
drag, startPoint x: 117, startPoint y: 222, endPoint x: 384, endPoint y: 236, distance: 267.6
click at [384, 236] on h2 "What is detailing?" at bounding box center [542, 225] width 848 height 30
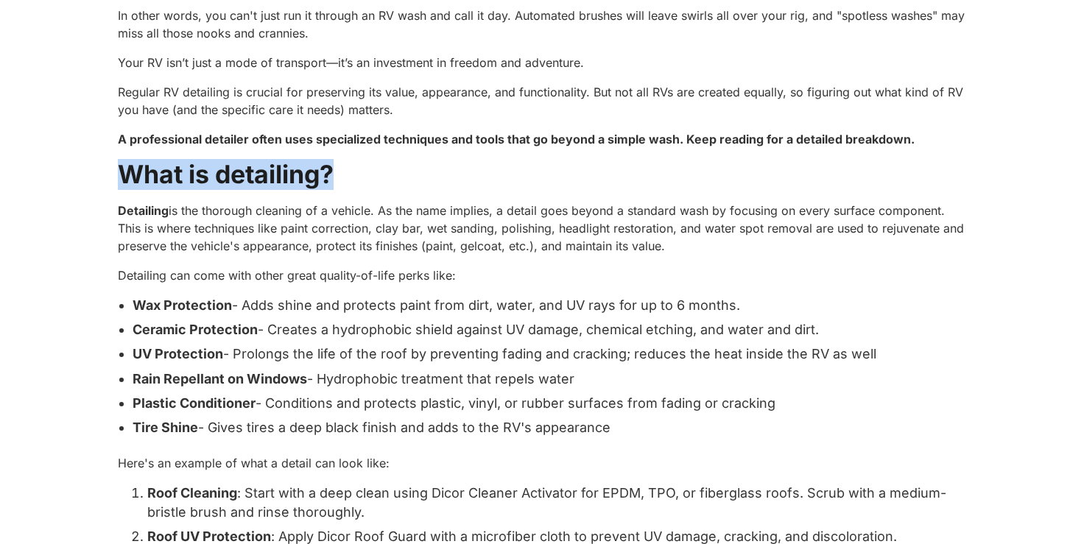
scroll to position [2399, 0]
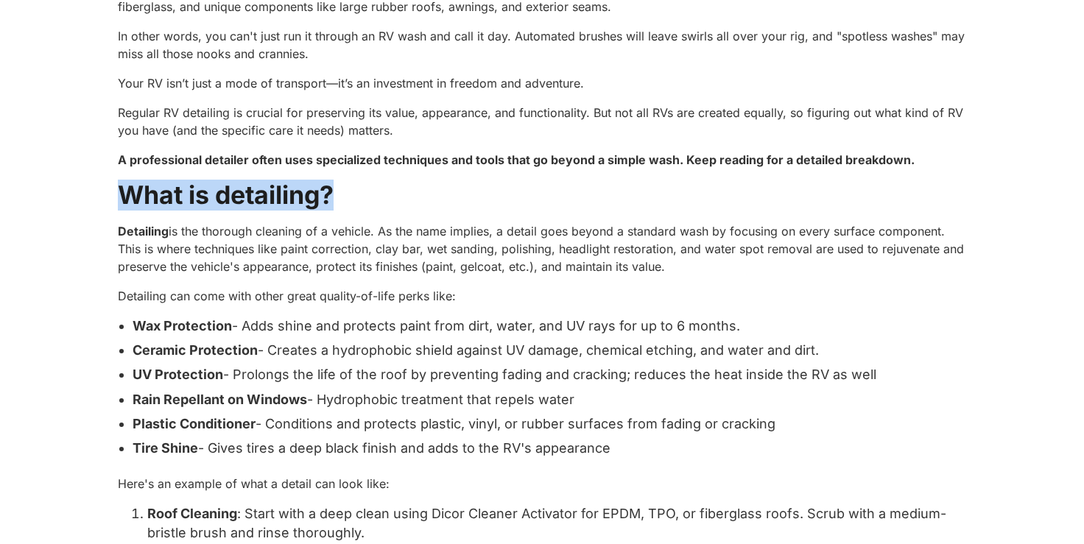
click at [174, 190] on strong "What is detailing?" at bounding box center [226, 195] width 216 height 30
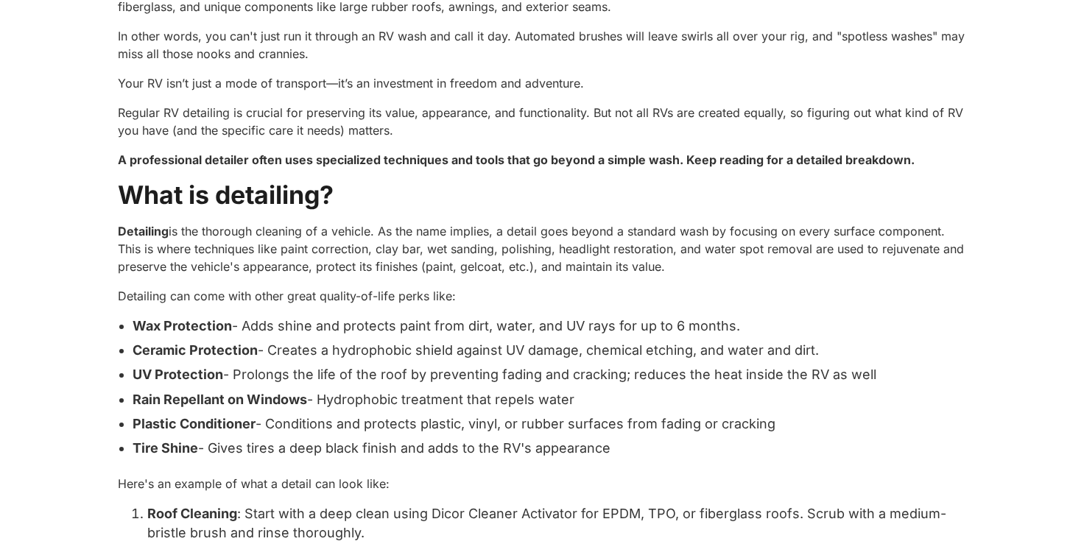
drag, startPoint x: 121, startPoint y: 190, endPoint x: 912, endPoint y: 453, distance: 834.1
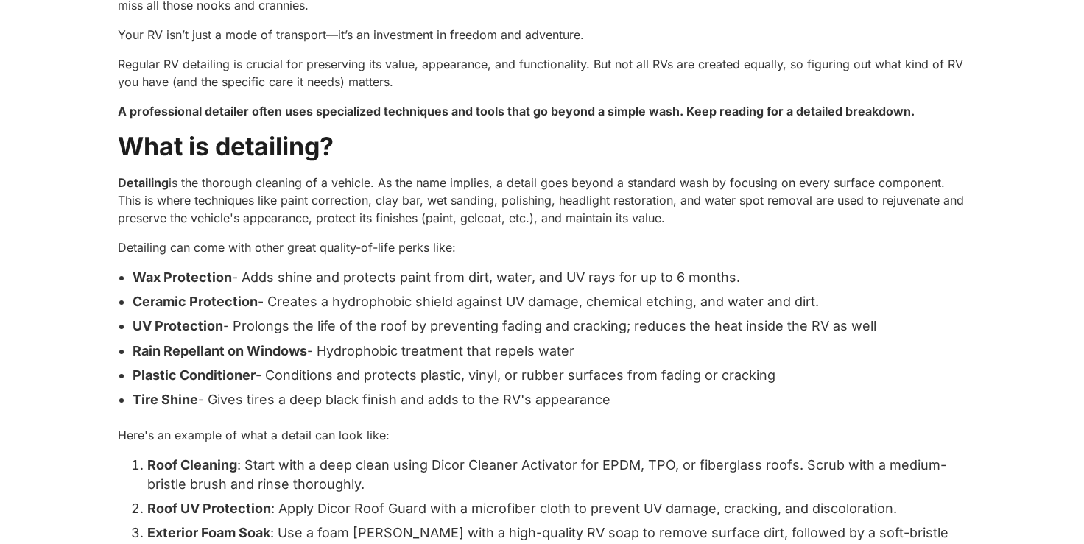
scroll to position [2461, 0]
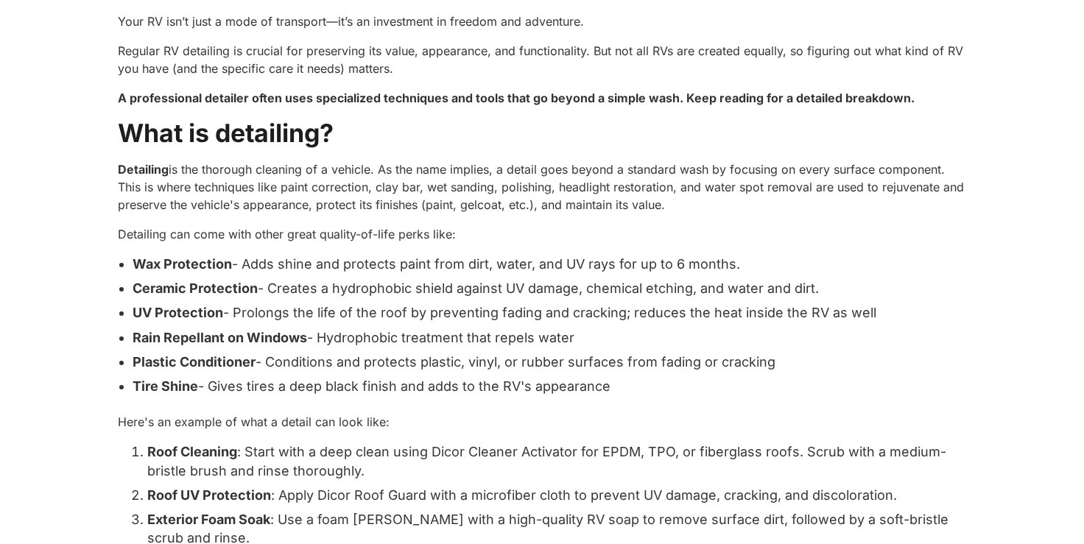
click at [168, 144] on strong "What is detailing?" at bounding box center [226, 133] width 216 height 30
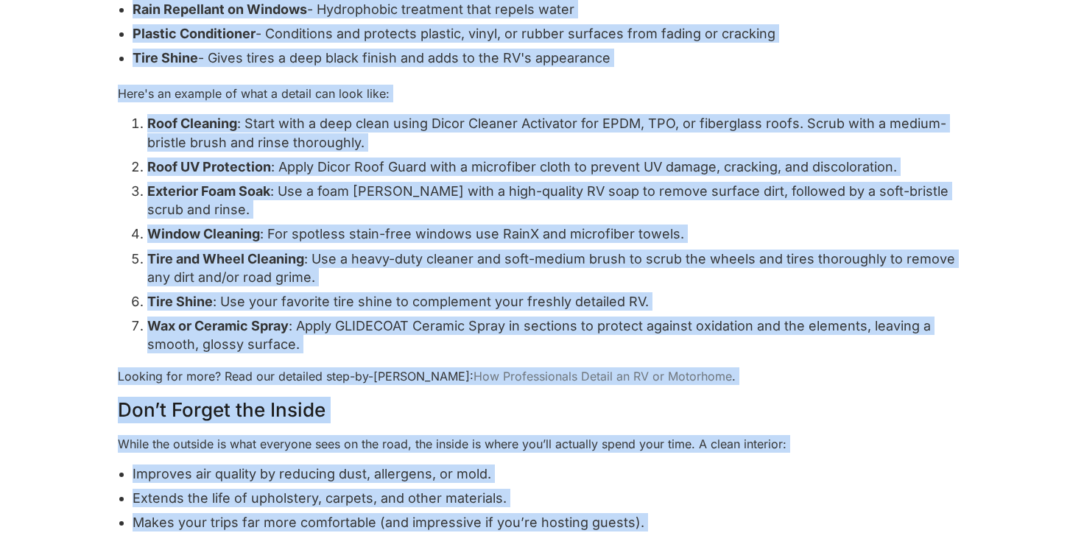
scroll to position [2856, 0]
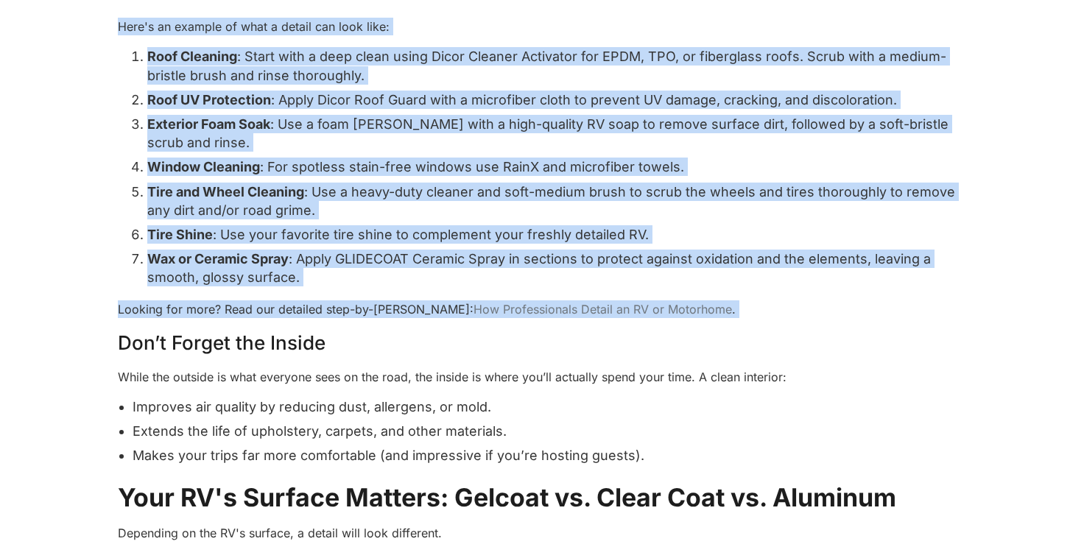
drag, startPoint x: 119, startPoint y: 131, endPoint x: 832, endPoint y: 326, distance: 739.5
click at [832, 326] on div "Here's a Quick Summary RV detailing goes beyond a typical car wash by addressin…" at bounding box center [542, 324] width 848 height 5473
click at [865, 314] on p "Looking for more? Read our detailed step-by-step guide: How Professionals Detai…" at bounding box center [542, 309] width 848 height 18
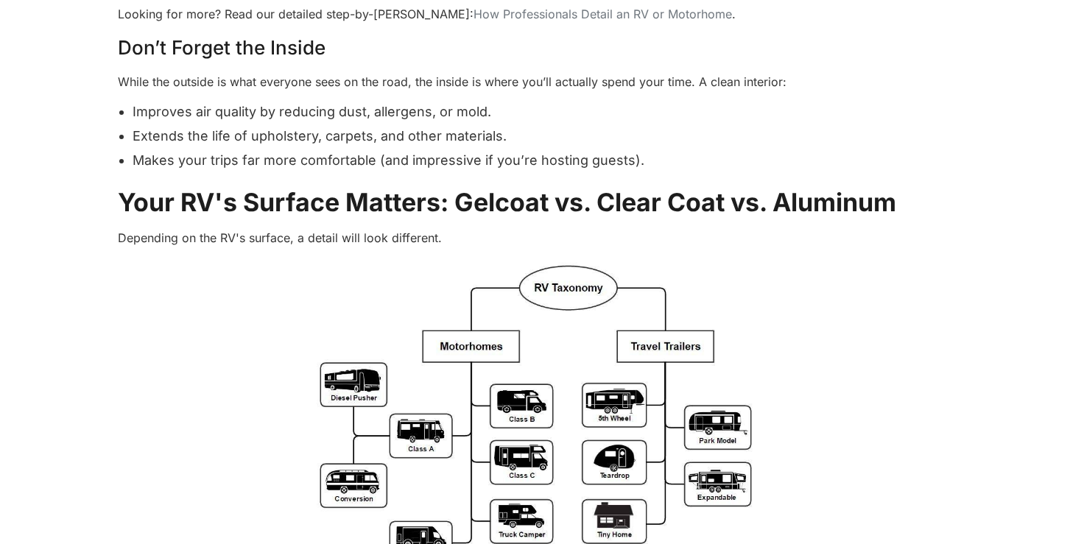
scroll to position [3159, 0]
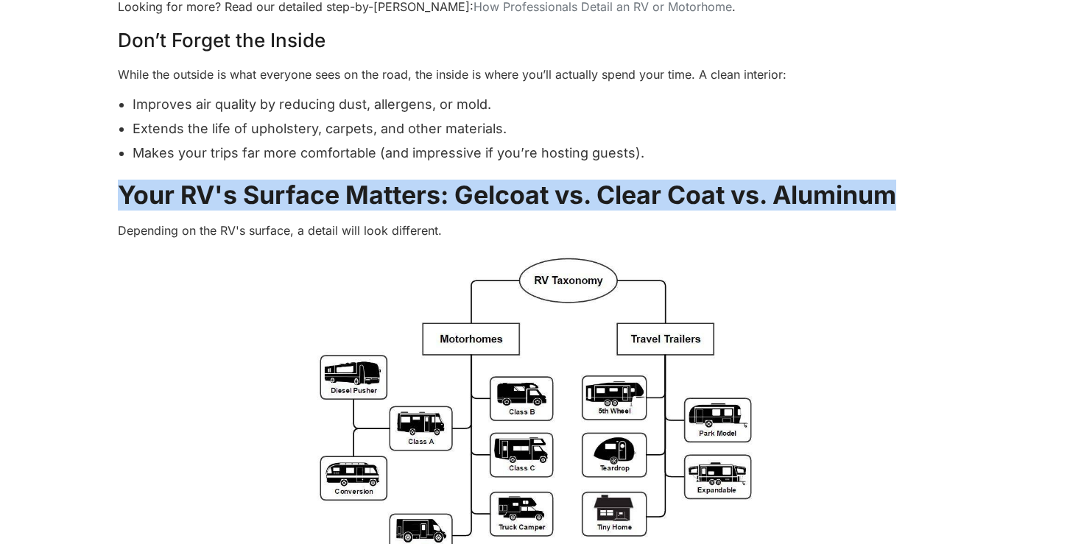
drag, startPoint x: 120, startPoint y: 196, endPoint x: 907, endPoint y: 194, distance: 787.0
click at [907, 194] on h2 "Your RV's Surface Matters: Gelcoat vs. Clear Coat vs. Aluminum" at bounding box center [542, 195] width 848 height 30
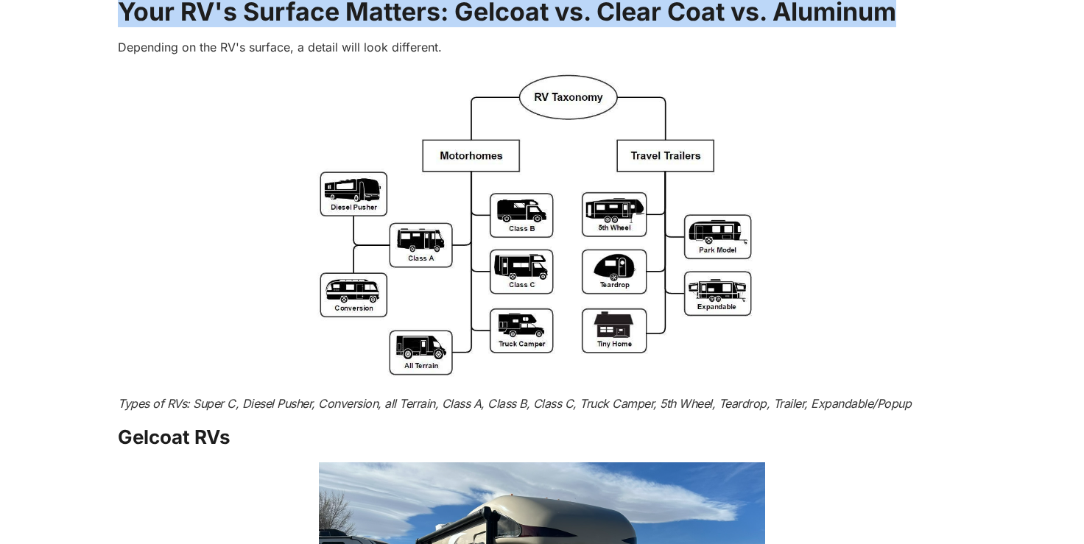
scroll to position [3318, 0]
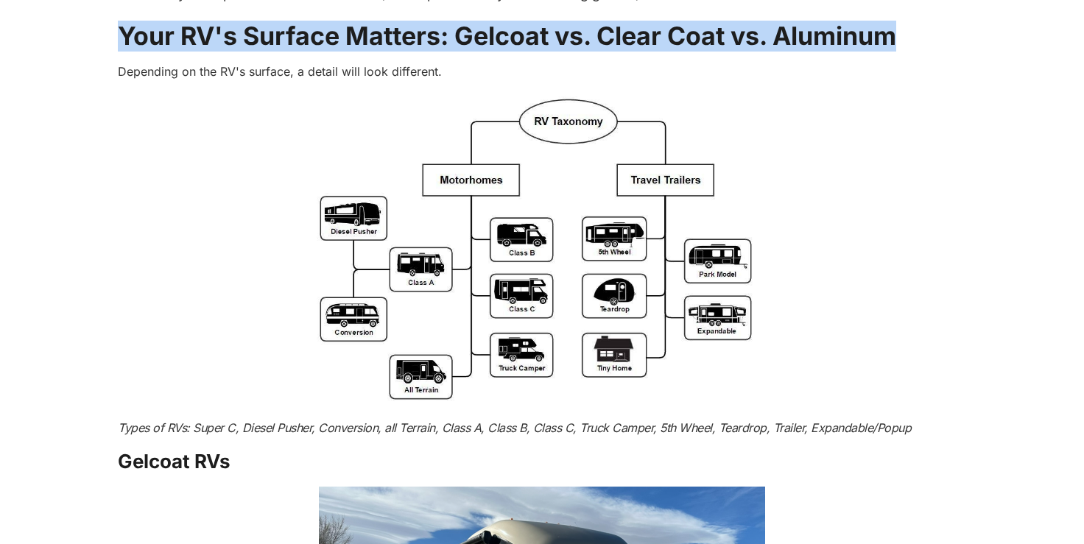
click at [640, 33] on strong "Your RV's Surface Matters: Gelcoat vs. Clear Coat vs. Aluminum" at bounding box center [507, 36] width 778 height 30
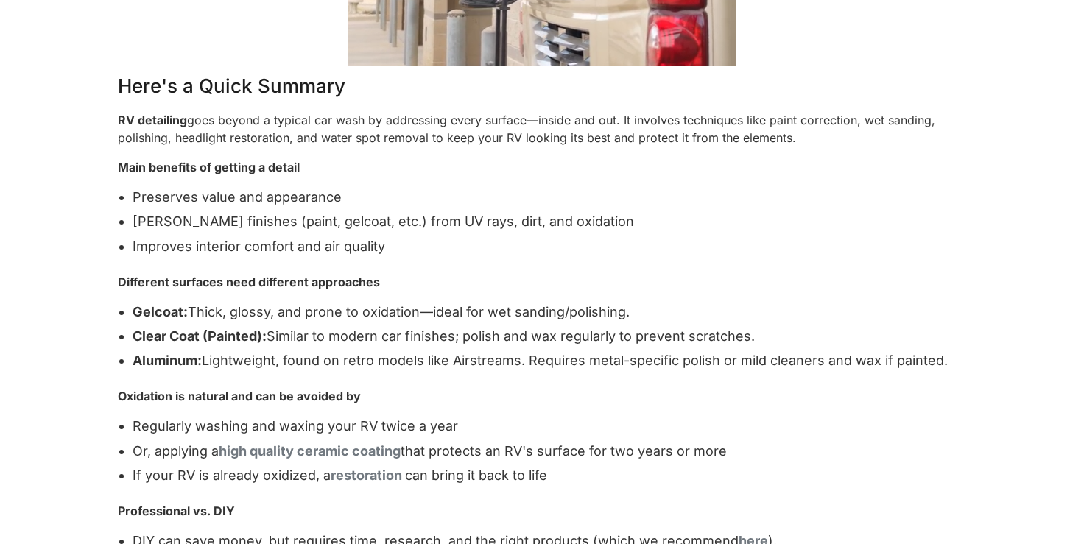
scroll to position [967, 0]
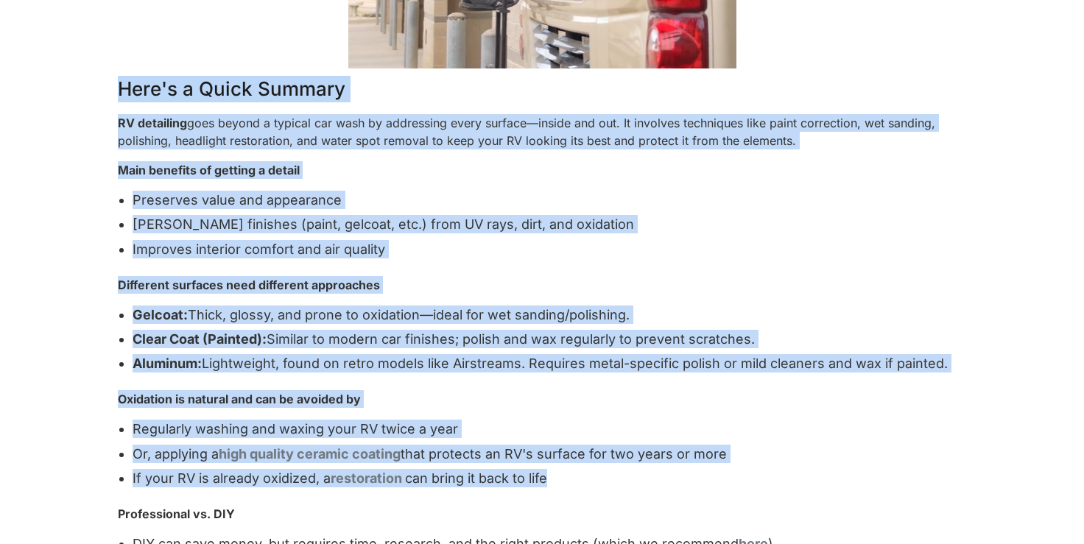
drag, startPoint x: 119, startPoint y: 88, endPoint x: 769, endPoint y: 481, distance: 759.7
click at [809, 288] on p "Different surfaces need different approaches" at bounding box center [542, 285] width 848 height 18
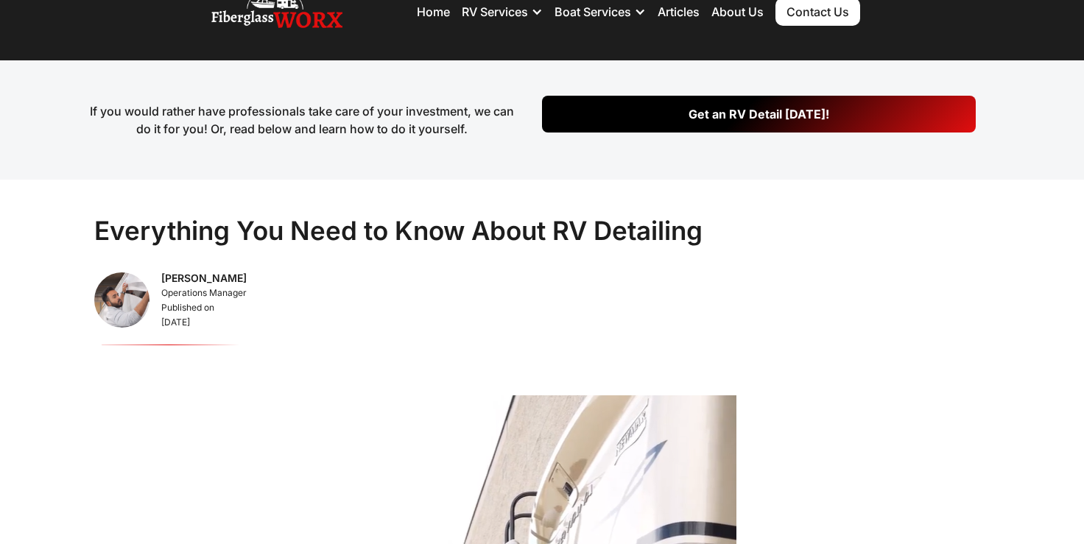
scroll to position [0, 0]
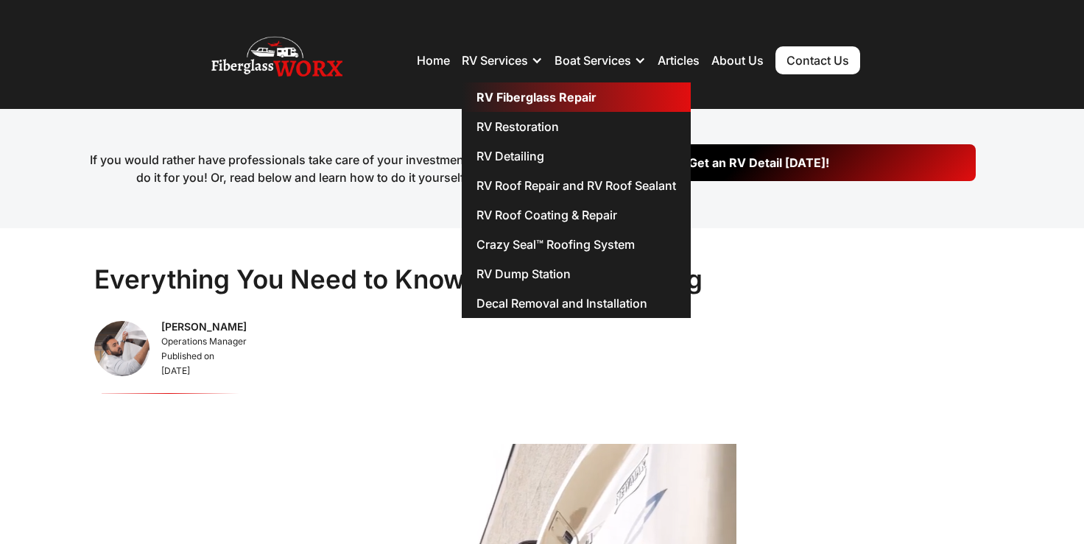
click at [559, 96] on link "RV Fiberglass Repair" at bounding box center [576, 96] width 229 height 29
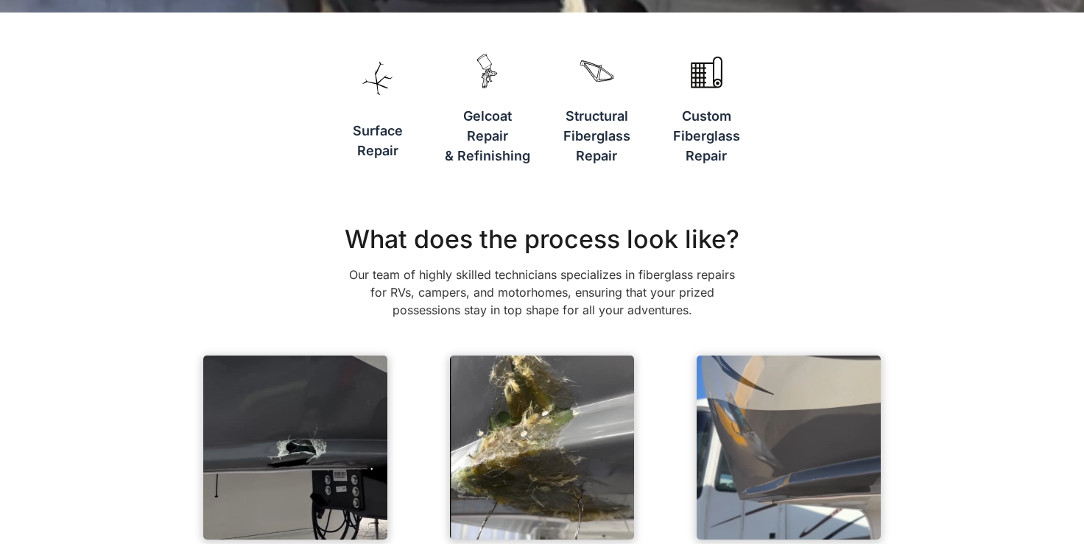
scroll to position [414, 0]
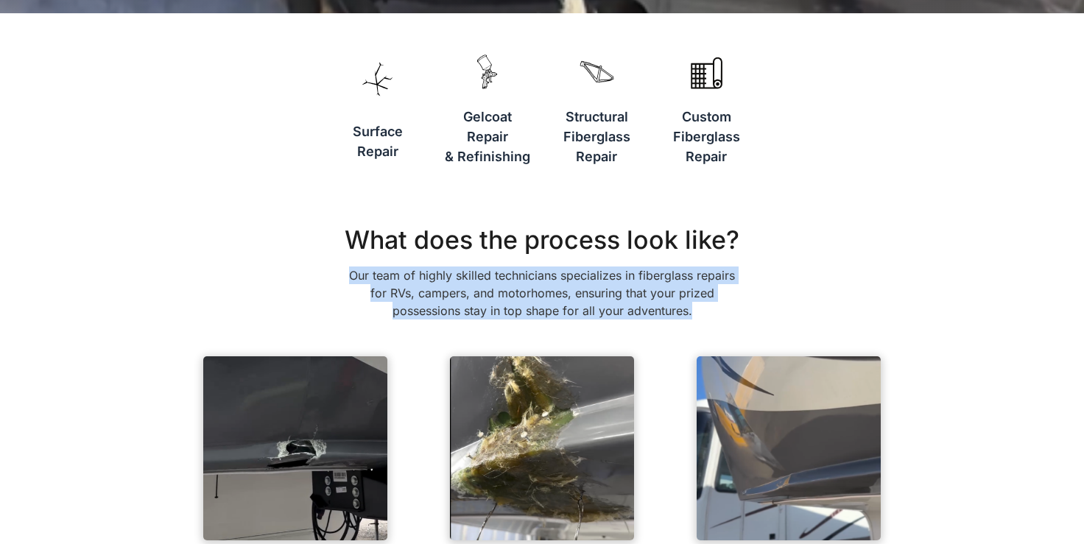
drag, startPoint x: 351, startPoint y: 275, endPoint x: 730, endPoint y: 317, distance: 380.7
click at [730, 317] on p "Our team of highly skilled technicians specializes in fiberglass repairs for RV…" at bounding box center [541, 292] width 405 height 53
click at [564, 288] on p "Our team of highly skilled technicians specializes in fiberglass repairs for RV…" at bounding box center [541, 292] width 405 height 53
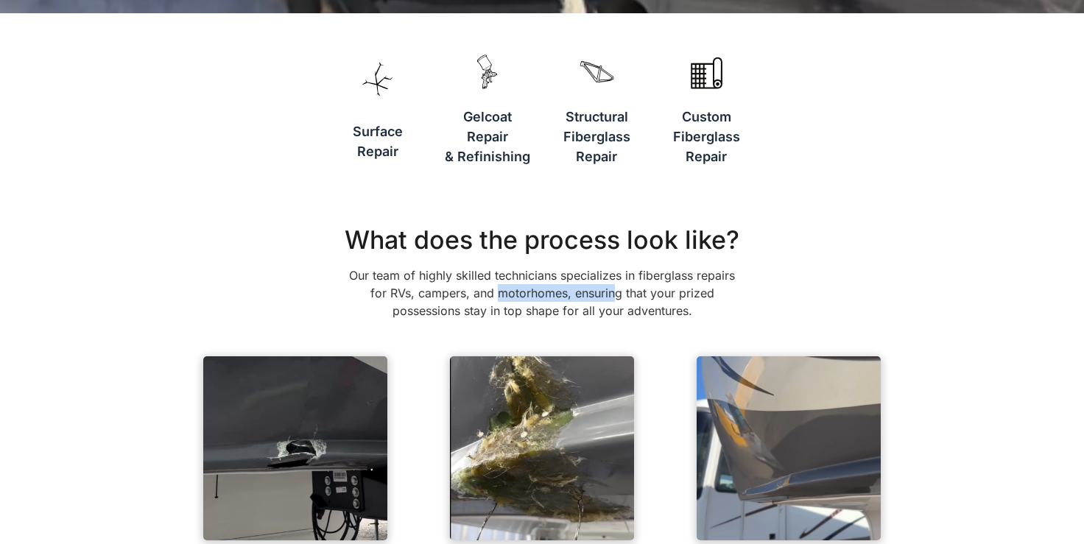
drag, startPoint x: 499, startPoint y: 295, endPoint x: 618, endPoint y: 297, distance: 118.5
click at [618, 297] on p "Our team of highly skilled technicians specializes in fiberglass repairs for RV…" at bounding box center [541, 292] width 405 height 53
click at [623, 294] on p "Our team of highly skilled technicians specializes in fiberglass repairs for RV…" at bounding box center [541, 292] width 405 height 53
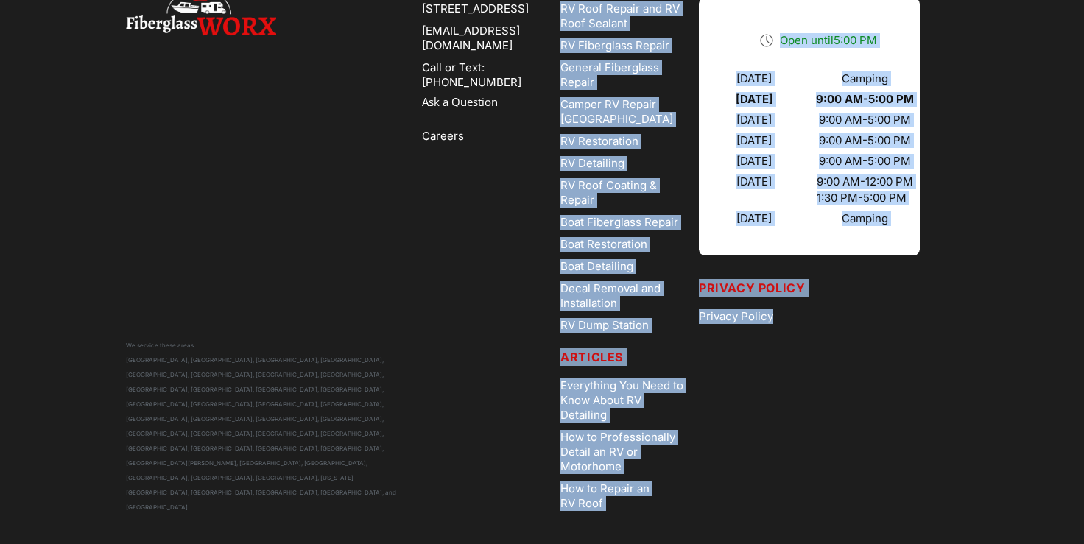
scroll to position [4610, 0]
drag, startPoint x: 567, startPoint y: 388, endPoint x: 736, endPoint y: 465, distance: 186.1
click at [737, 528] on div "We service these areas: [GEOGRAPHIC_DATA], [GEOGRAPHIC_DATA], [GEOGRAPHIC_DATA]…" at bounding box center [541, 243] width 905 height 602
click at [737, 464] on div "Hours Open until 5:00 PM [DATE] Camping [DATE] 9:00 AM - 5:00 PM [DATE] 9:00 AM…" at bounding box center [828, 242] width 259 height 543
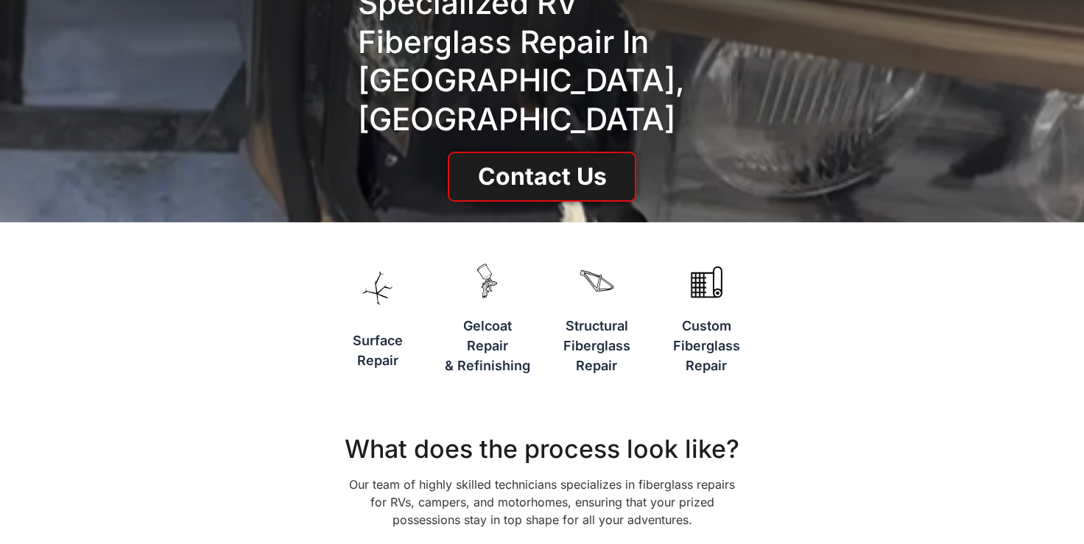
scroll to position [0, 0]
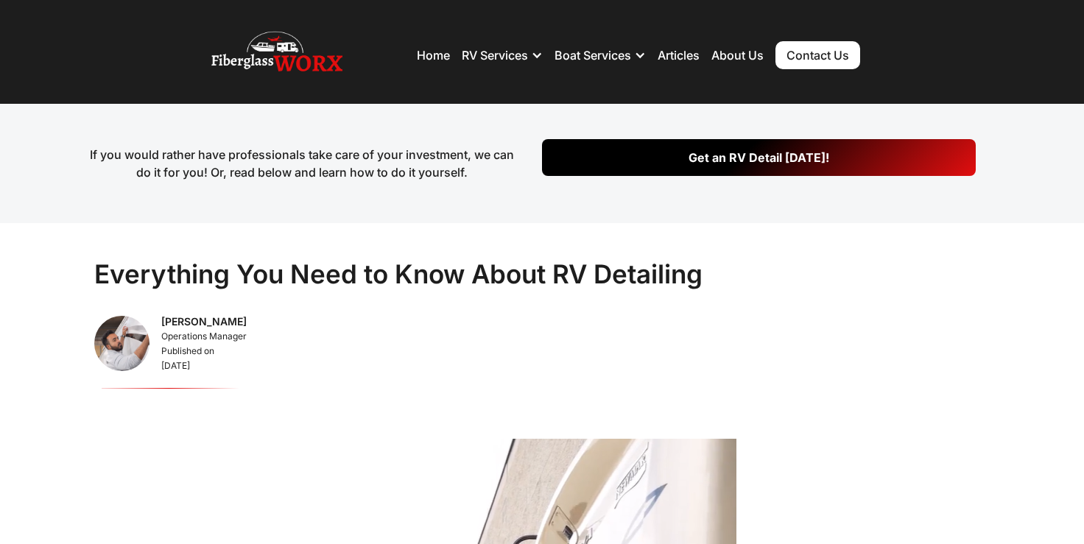
scroll to position [15, 0]
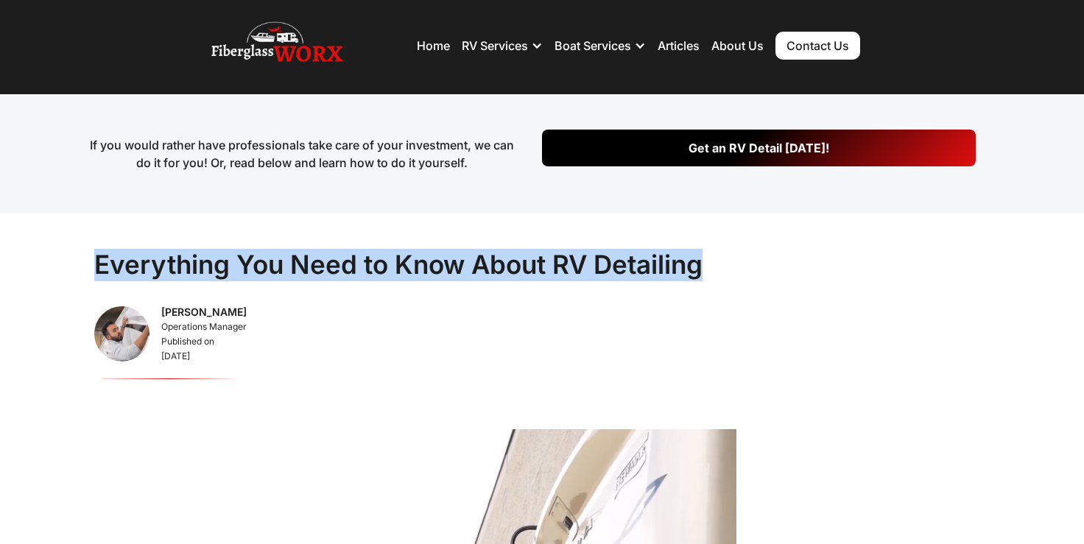
drag, startPoint x: 98, startPoint y: 262, endPoint x: 699, endPoint y: 272, distance: 600.8
click at [699, 272] on h1 "Everything You Need to Know About RV Detailing" at bounding box center [398, 265] width 608 height 32
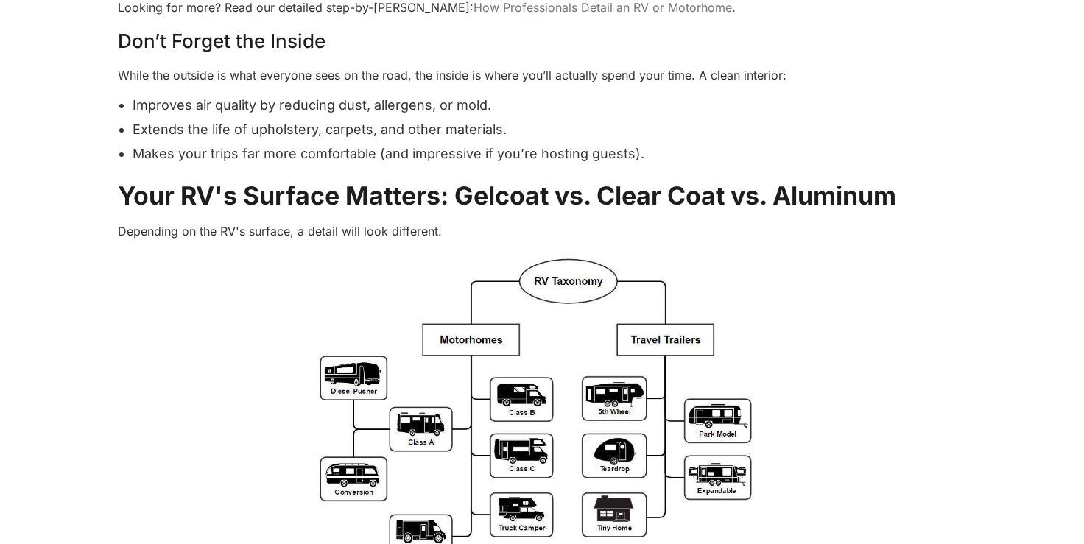
scroll to position [3151, 0]
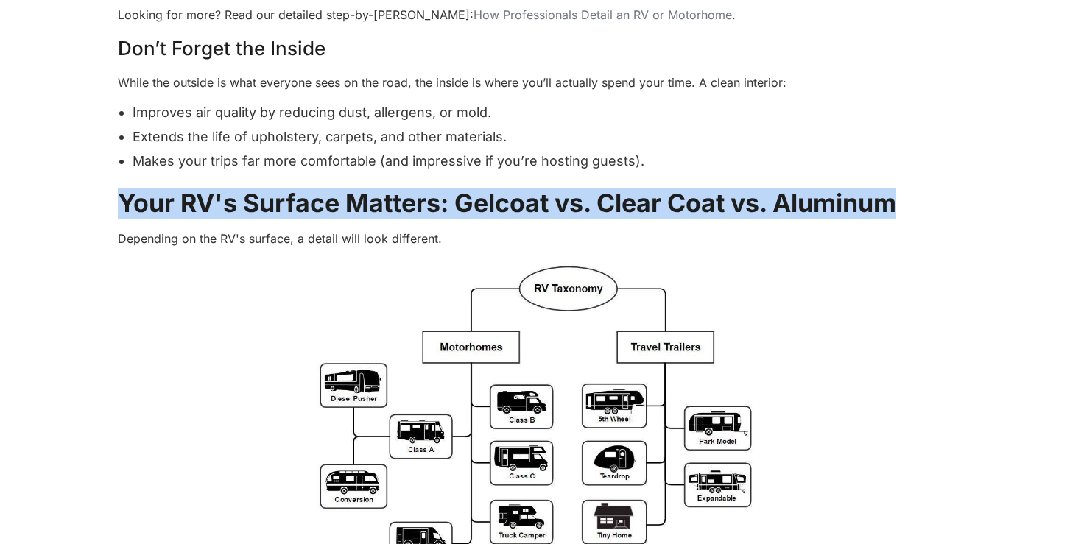
drag, startPoint x: 122, startPoint y: 202, endPoint x: 926, endPoint y: 208, distance: 803.9
click at [926, 208] on h2 "Your RV's Surface Matters: Gelcoat vs. Clear Coat vs. Aluminum" at bounding box center [542, 203] width 848 height 30
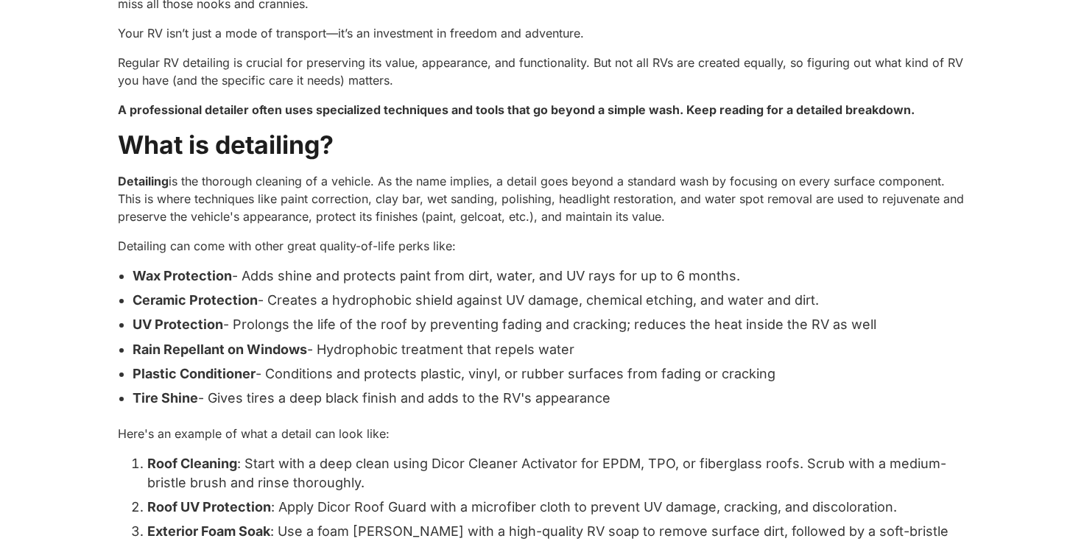
scroll to position [2448, 0]
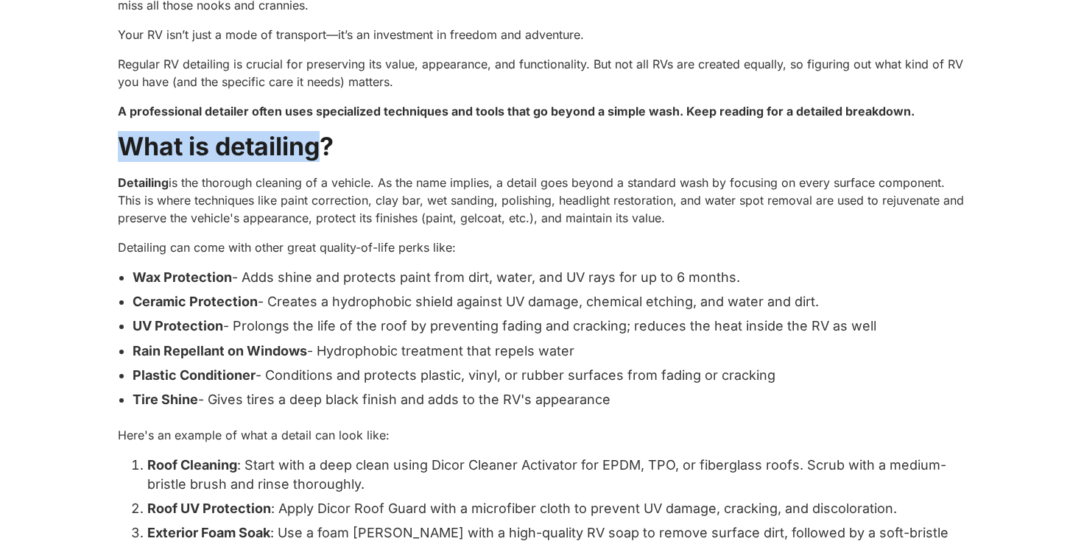
drag, startPoint x: 121, startPoint y: 146, endPoint x: 328, endPoint y: 140, distance: 206.2
click at [328, 140] on strong "What is detailing?" at bounding box center [226, 146] width 216 height 30
click at [566, 132] on h2 "What is detailing?" at bounding box center [542, 147] width 848 height 30
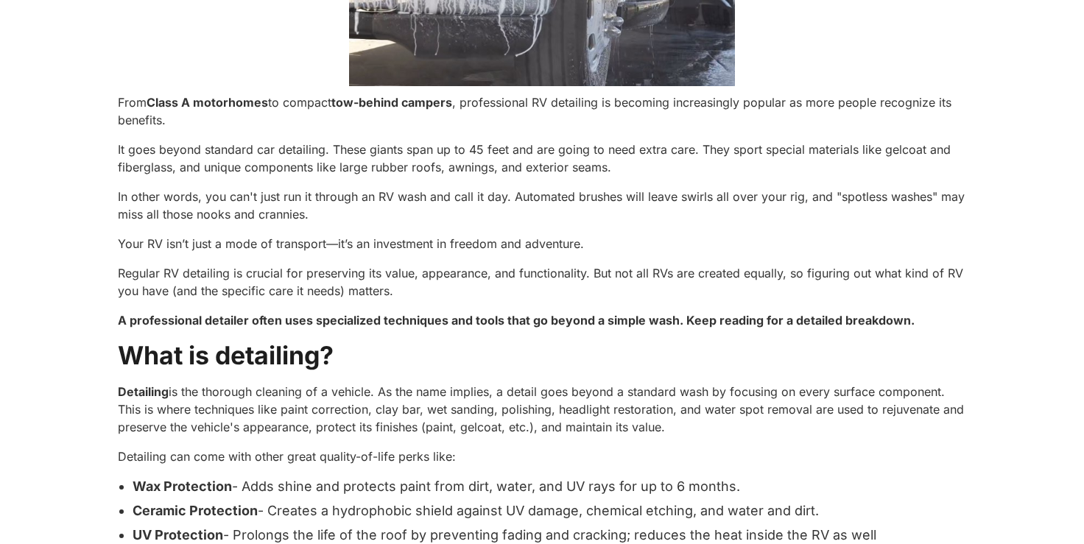
scroll to position [2242, 0]
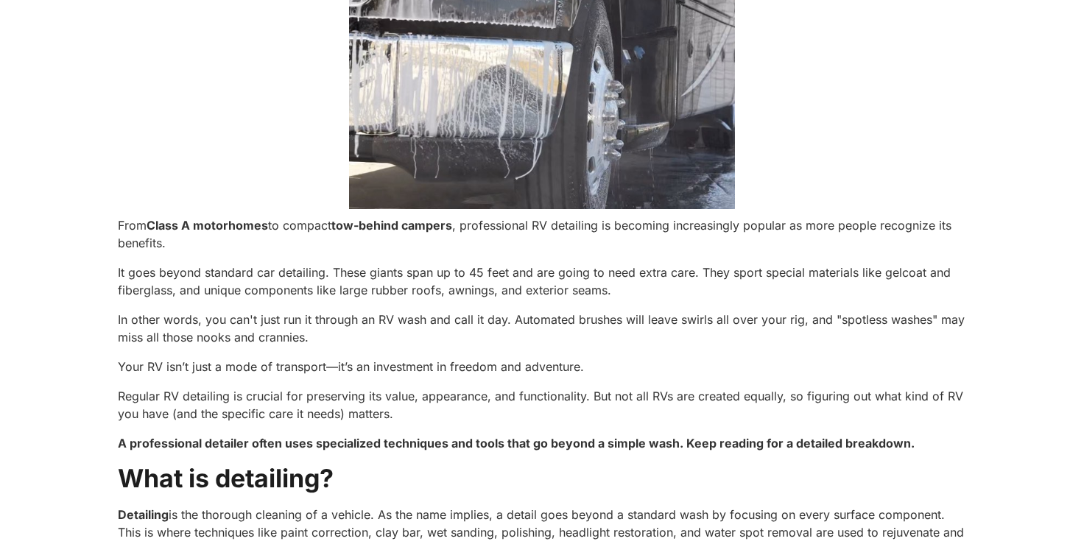
scroll to position [2408, 0]
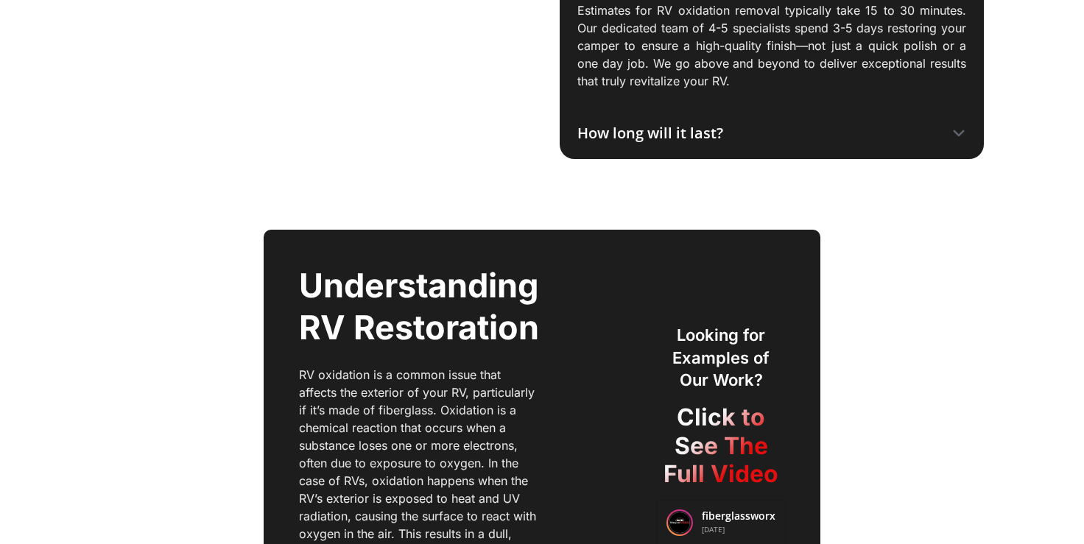
scroll to position [2594, 0]
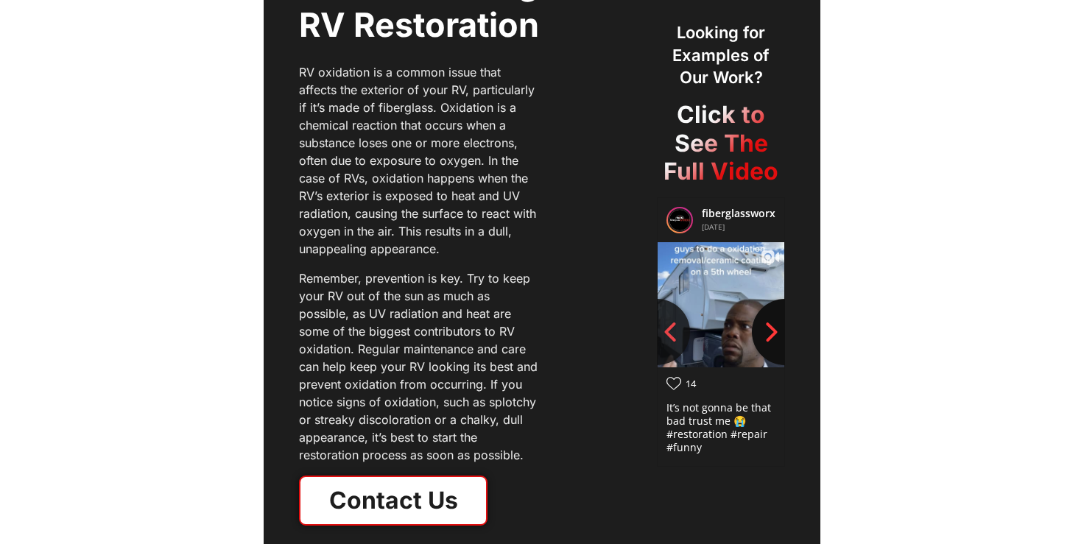
click at [768, 328] on icon "Next slide" at bounding box center [771, 332] width 22 height 22
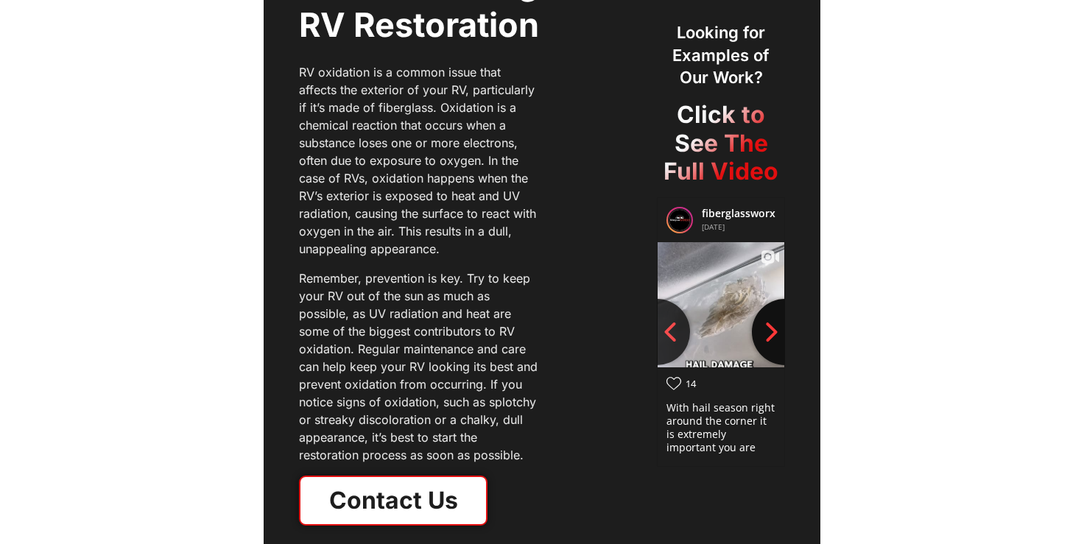
click at [771, 328] on icon "Next slide" at bounding box center [771, 331] width 11 height 19
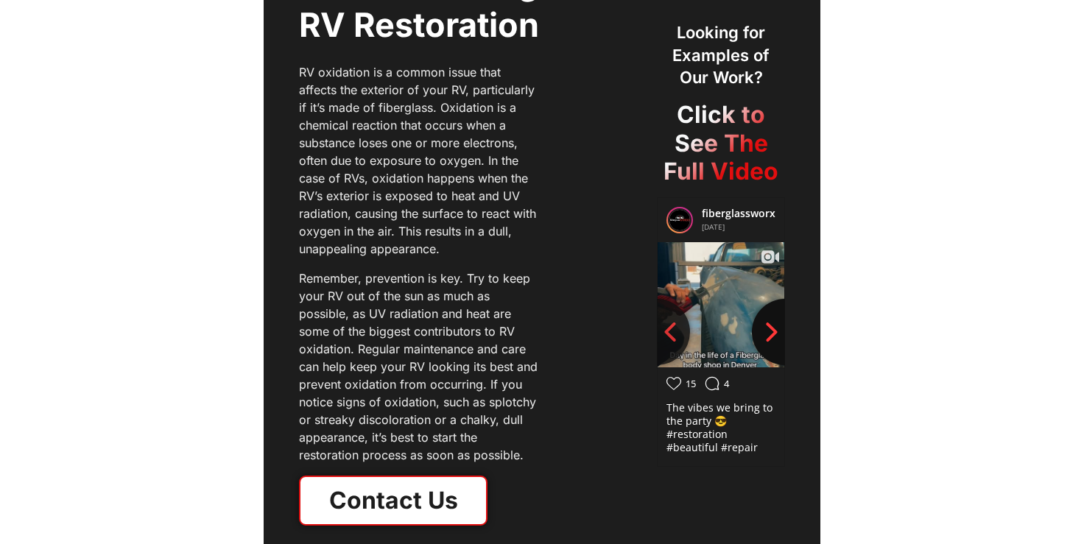
click at [771, 328] on icon "Next slide" at bounding box center [771, 331] width 11 height 19
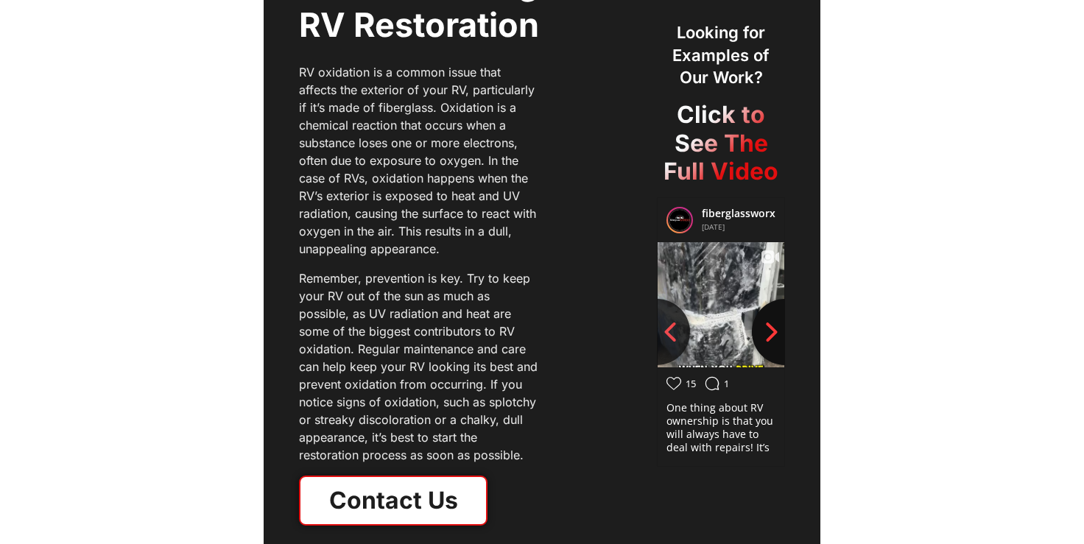
click at [780, 326] on icon "Next slide" at bounding box center [771, 332] width 22 height 22
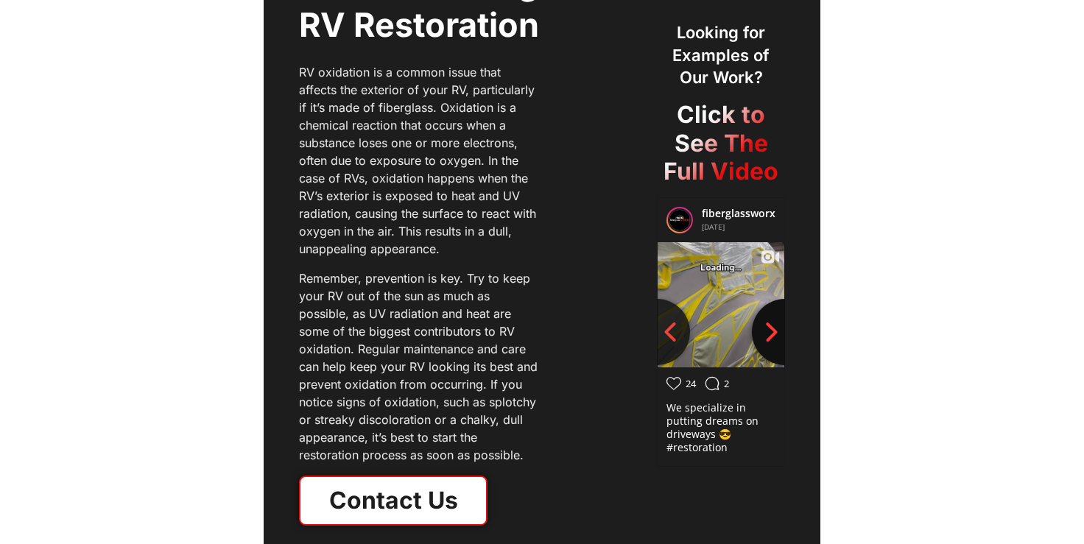
click at [780, 326] on icon "Next slide" at bounding box center [771, 332] width 22 height 22
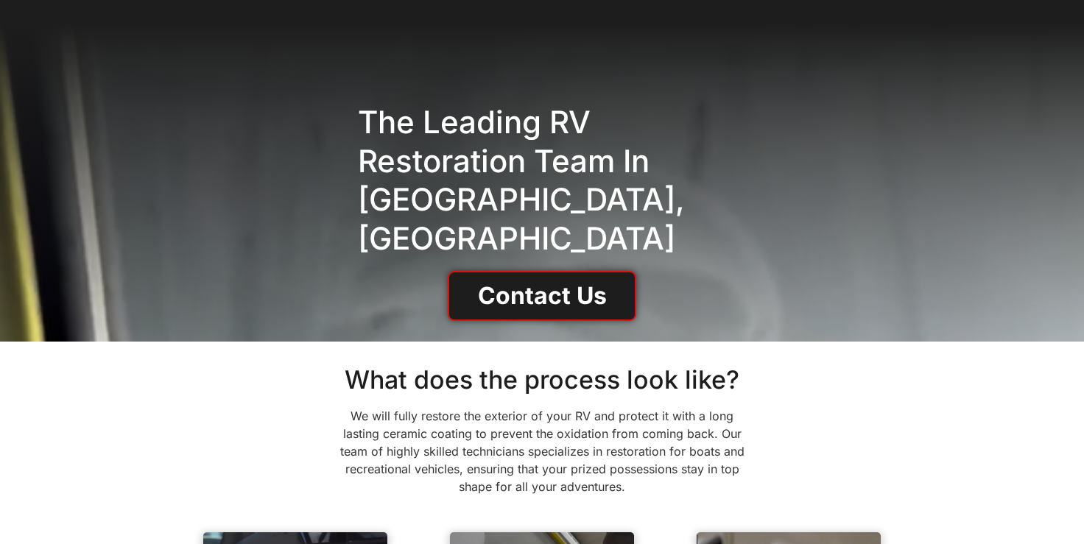
scroll to position [0, 0]
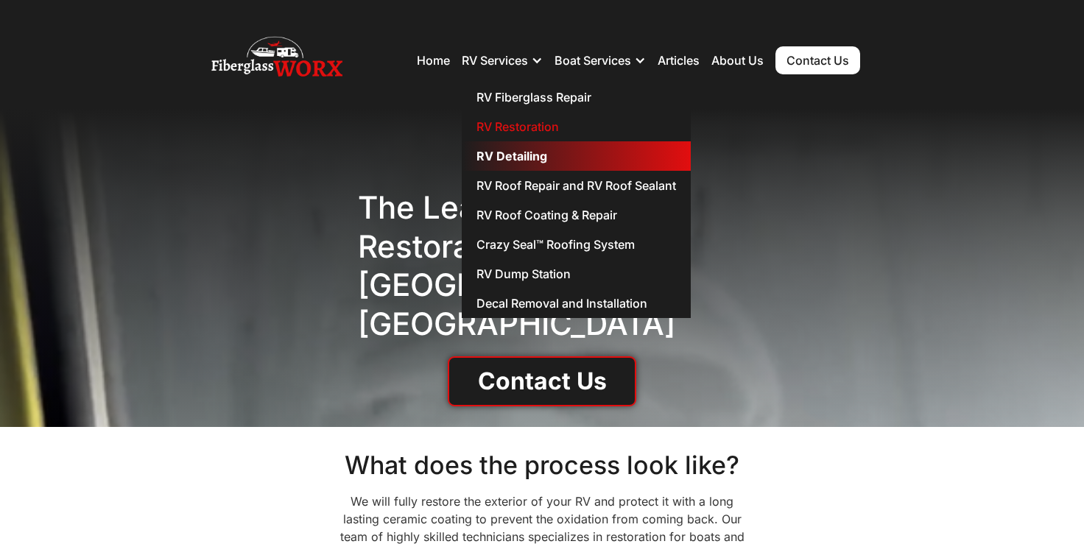
click at [534, 154] on link "RV Detailing" at bounding box center [576, 155] width 229 height 29
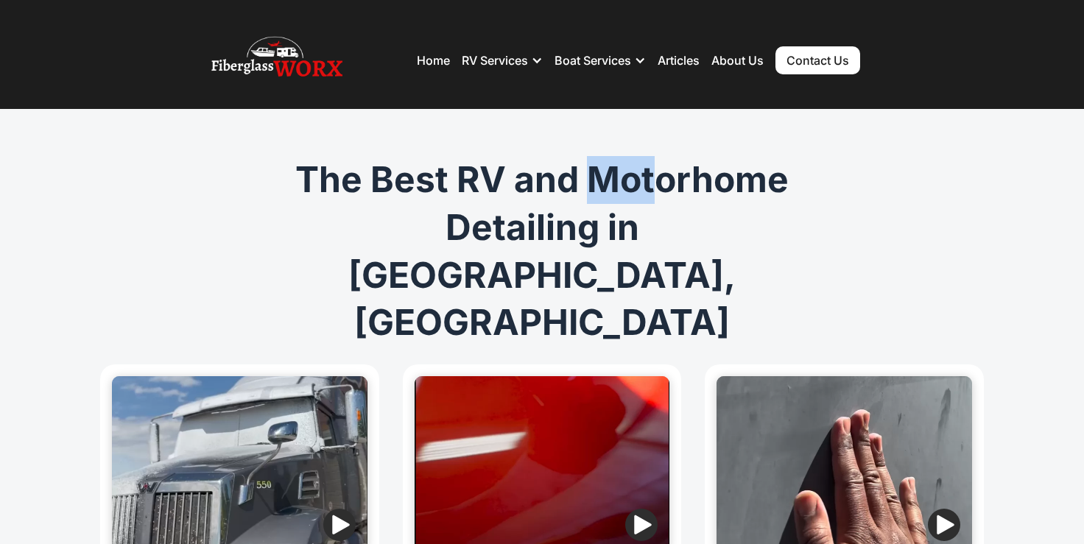
drag, startPoint x: 589, startPoint y: 181, endPoint x: 696, endPoint y: 183, distance: 107.5
click at [680, 182] on h1 "The Best RV and Motorhome Detailing in Denver, CO" at bounding box center [541, 251] width 565 height 191
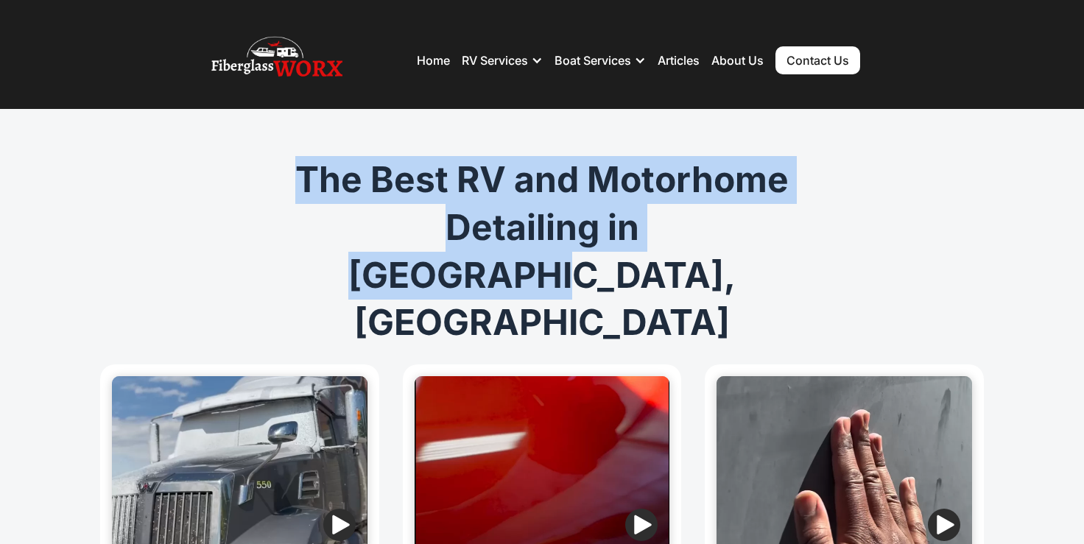
drag, startPoint x: 298, startPoint y: 174, endPoint x: 738, endPoint y: 237, distance: 443.9
click at [738, 237] on h1 "The Best RV and Motorhome Detailing in Denver, CO" at bounding box center [541, 251] width 565 height 191
copy h1 "The Best RV and Motorhome Detailing in Denver, CO"
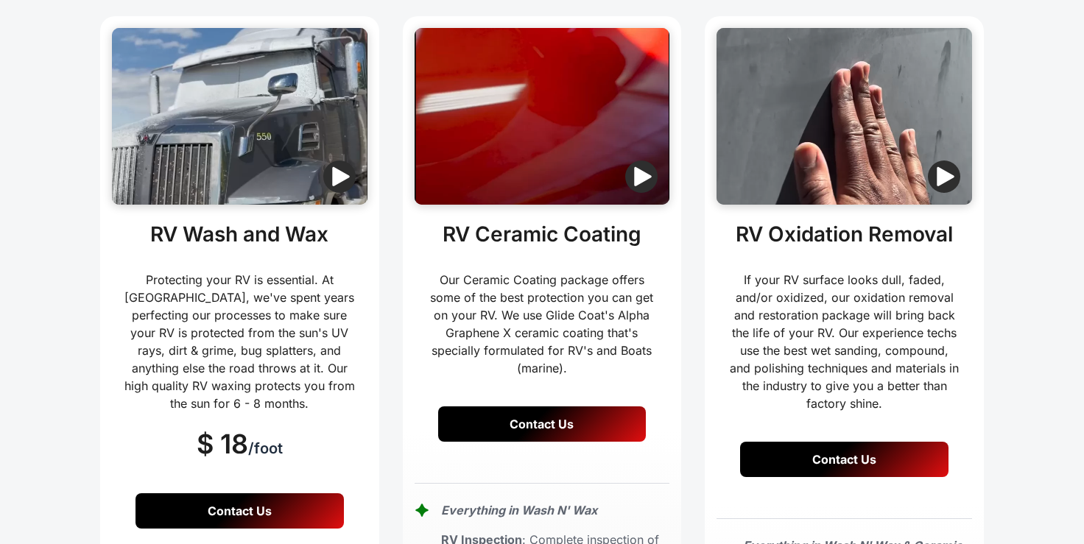
scroll to position [437, 0]
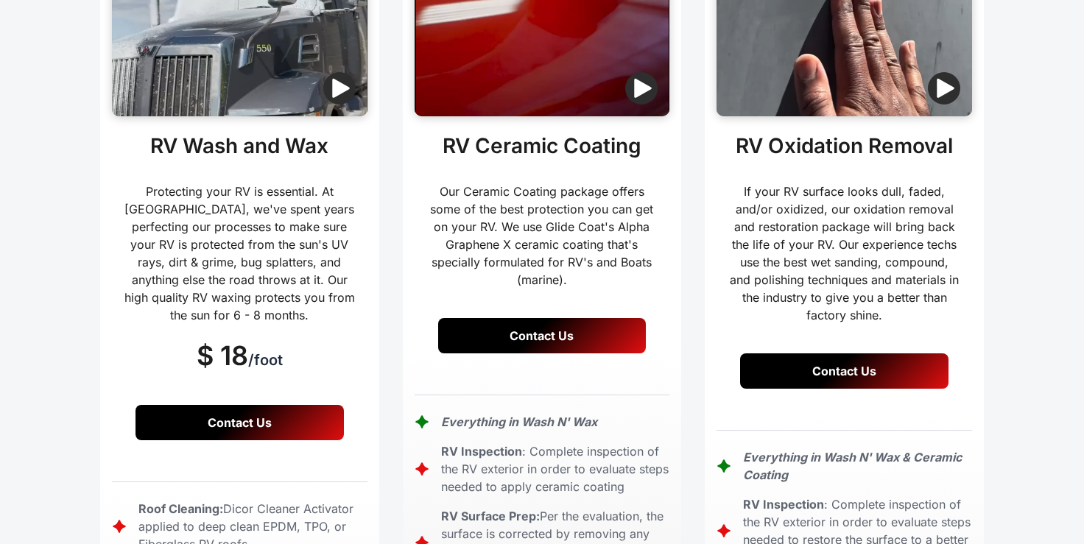
click at [485, 134] on h2 "RV Ceramic Coating" at bounding box center [541, 146] width 199 height 25
click at [524, 134] on h2 "RV Ceramic Coating" at bounding box center [541, 146] width 199 height 25
click at [596, 134] on h2 "RV Ceramic Coating" at bounding box center [541, 146] width 199 height 25
click at [546, 134] on h2 "RV Ceramic Coating" at bounding box center [541, 146] width 199 height 25
click at [195, 134] on h2 "RV Wash and Wax" at bounding box center [239, 146] width 178 height 25
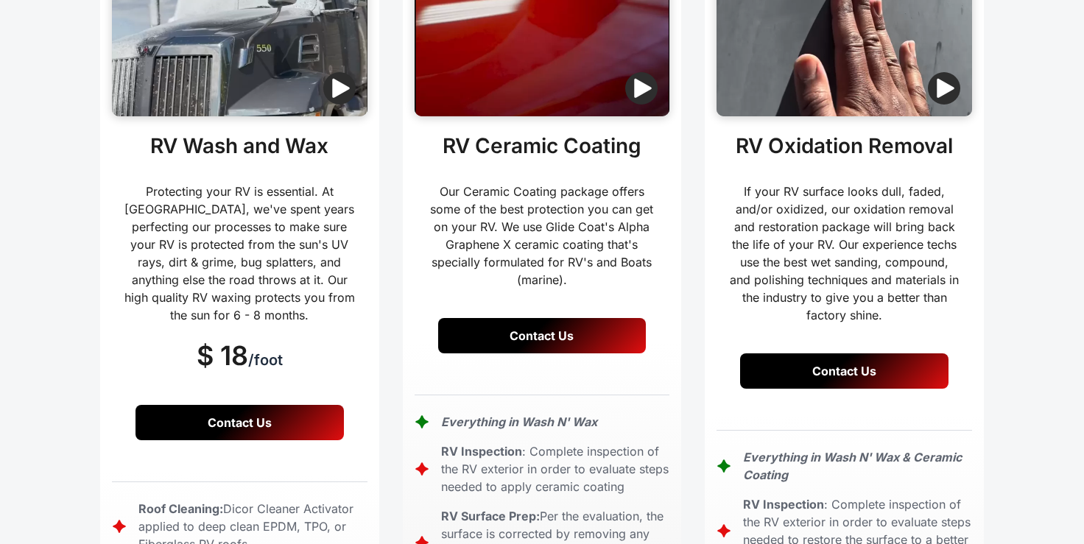
click at [264, 134] on h2 "RV Wash and Wax" at bounding box center [239, 146] width 178 height 25
click at [308, 134] on h2 "RV Wash and Wax" at bounding box center [239, 146] width 178 height 25
click at [257, 134] on h2 "RV Wash and Wax" at bounding box center [239, 146] width 178 height 25
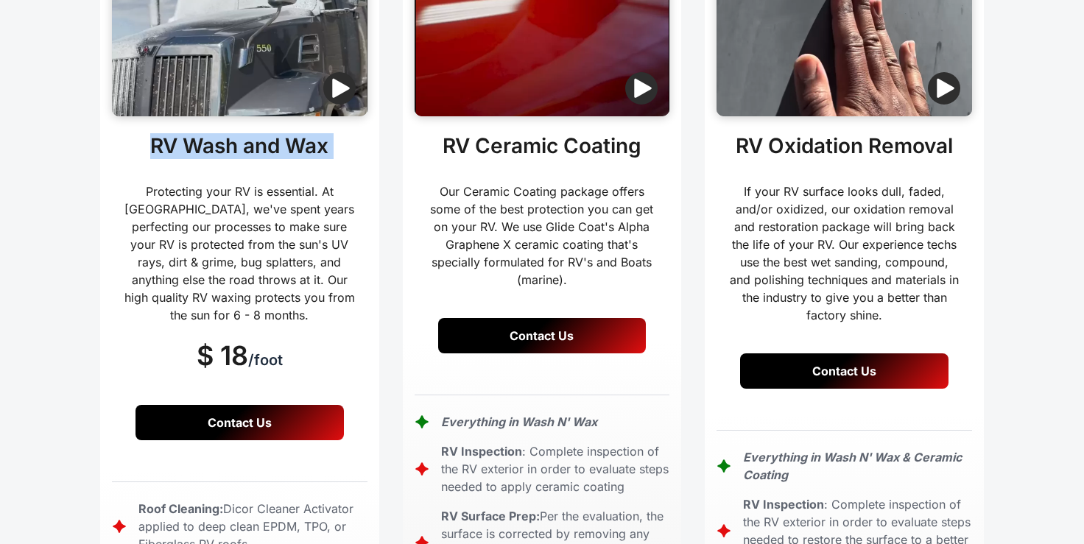
click at [257, 134] on h2 "RV Wash and Wax" at bounding box center [239, 146] width 178 height 25
click at [297, 183] on h3 "Protecting your RV is essential. At FiberglassWorx, we've spent years perfectin…" at bounding box center [240, 253] width 232 height 141
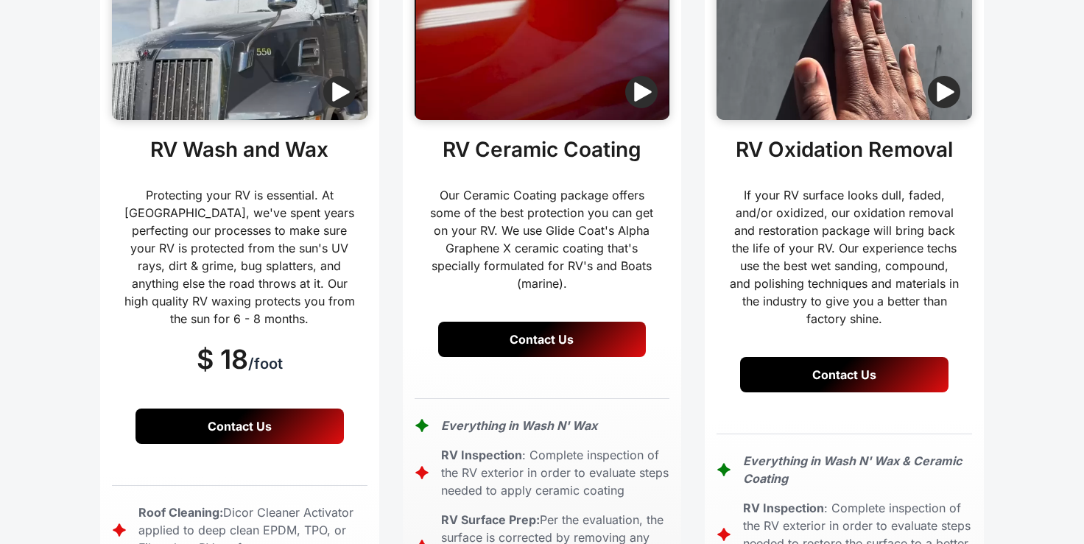
scroll to position [386, 0]
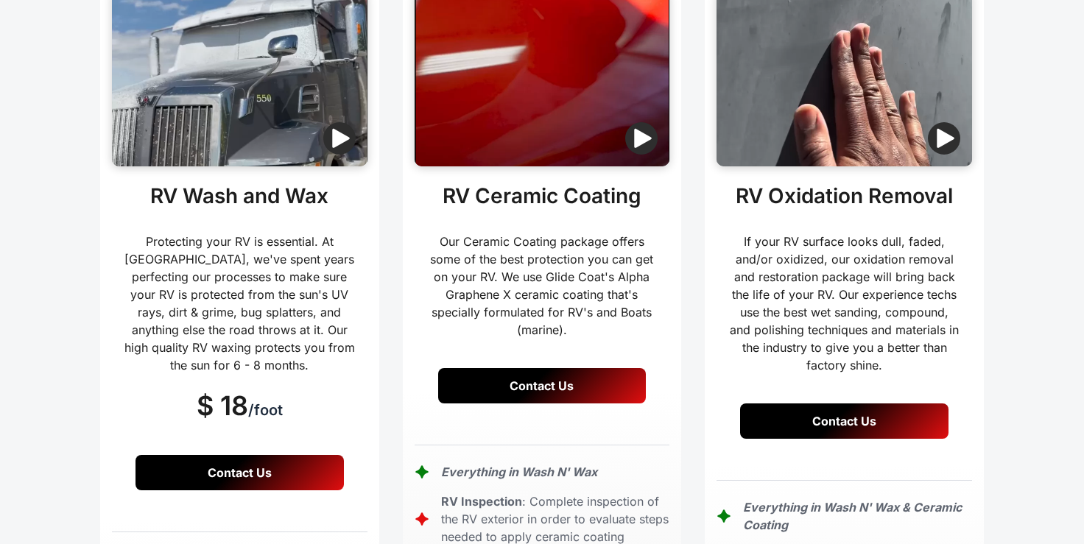
click at [266, 184] on h2 "RV Wash and Wax" at bounding box center [239, 196] width 178 height 25
click at [221, 184] on h2 "RV Wash and Wax" at bounding box center [239, 196] width 178 height 25
drag, startPoint x: 328, startPoint y: 101, endPoint x: 144, endPoint y: 95, distance: 184.1
click at [144, 184] on div "RV Wash and Wax Protecting your RV is essential. At FiberglassWorx, we've spent…" at bounding box center [239, 304] width 255 height 241
click at [520, 184] on h2 "RV Ceramic Coating" at bounding box center [541, 196] width 199 height 25
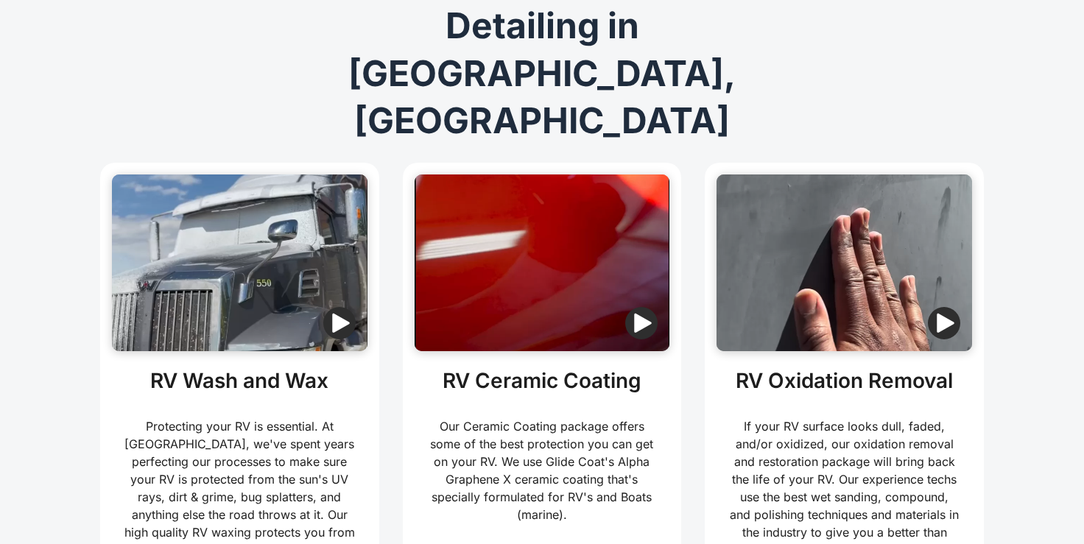
scroll to position [151, 0]
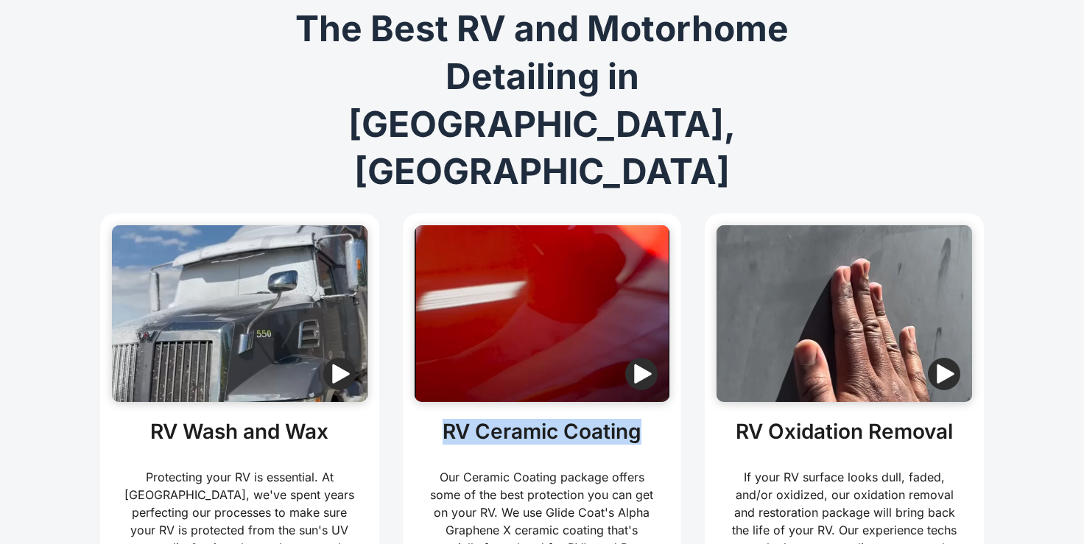
drag, startPoint x: 444, startPoint y: 333, endPoint x: 683, endPoint y: 336, distance: 239.3
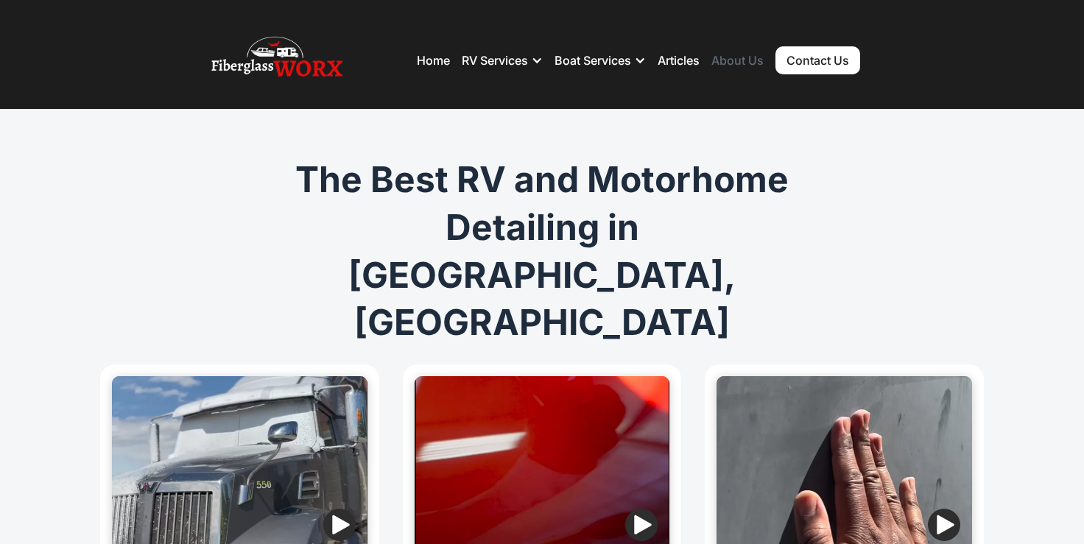
click at [741, 57] on link "About Us" at bounding box center [737, 60] width 52 height 15
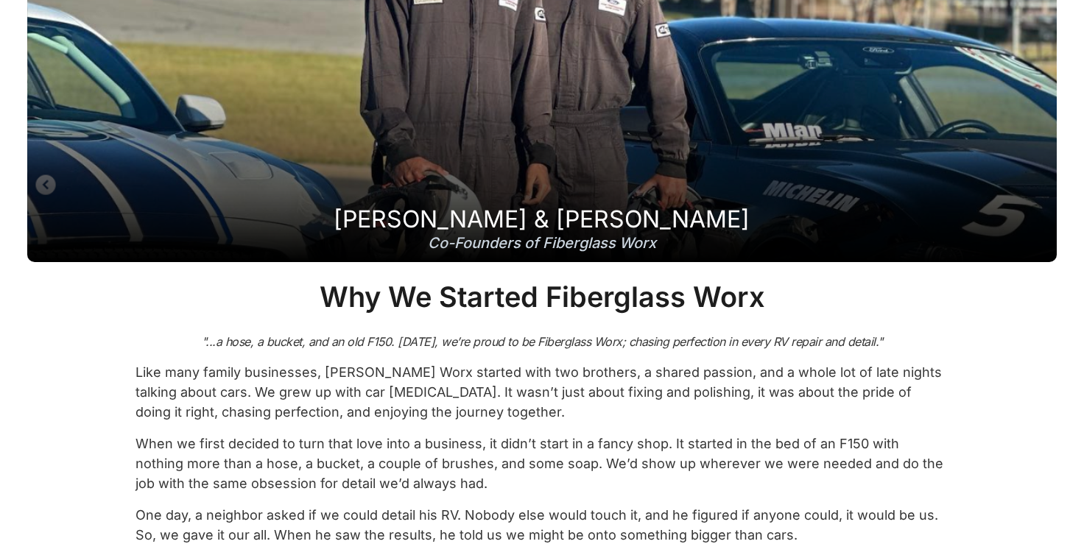
scroll to position [216, 0]
